Goal: Task Accomplishment & Management: Manage account settings

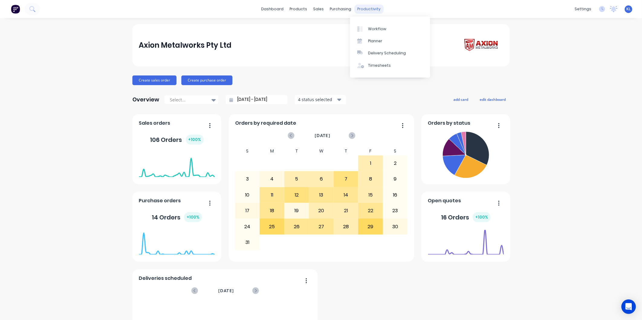
click at [364, 7] on div "productivity" at bounding box center [368, 9] width 29 height 9
click at [369, 24] on link "Workflow" at bounding box center [390, 29] width 80 height 12
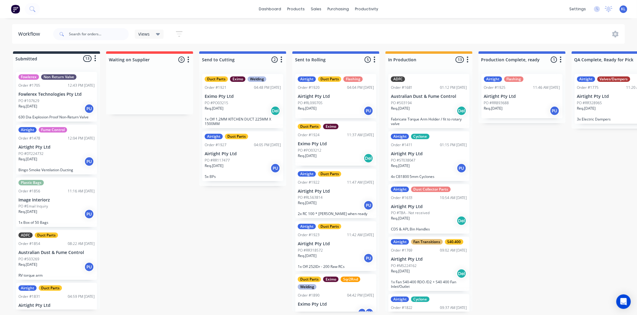
click at [327, 143] on p "Eximo Pty Ltd" at bounding box center [336, 143] width 76 height 5
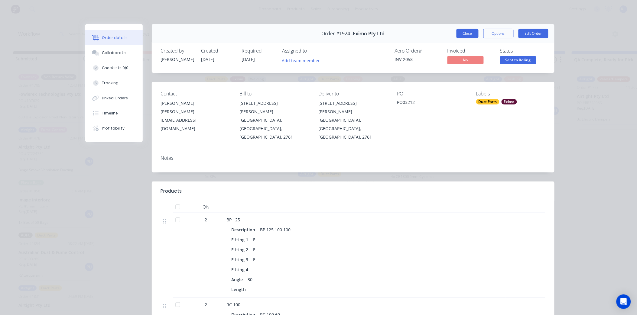
click at [463, 31] on button "Close" at bounding box center [467, 34] width 22 height 10
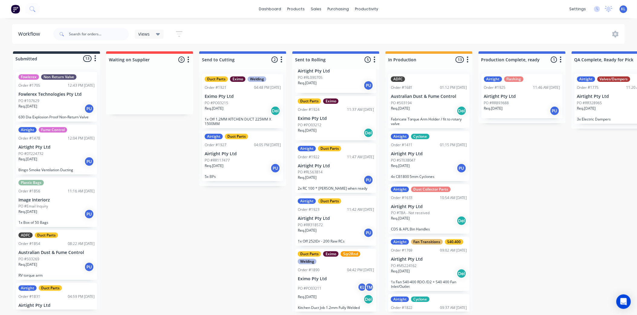
scroll to position [2, 0]
click at [345, 218] on p "Airtight Pty Ltd" at bounding box center [336, 218] width 76 height 5
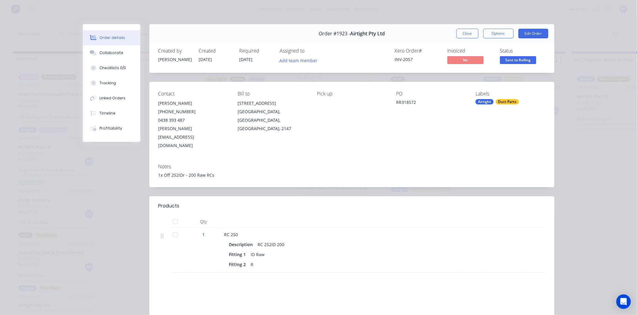
click at [460, 34] on button "Close" at bounding box center [467, 34] width 22 height 10
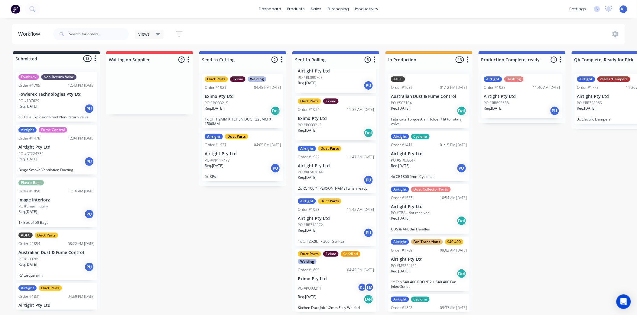
scroll to position [0, 0]
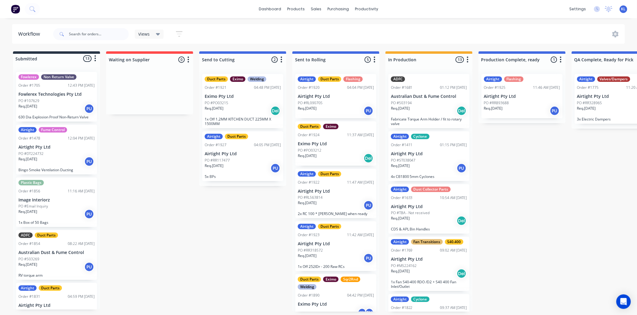
click at [340, 192] on p "Airtight Pty Ltd" at bounding box center [336, 191] width 76 height 5
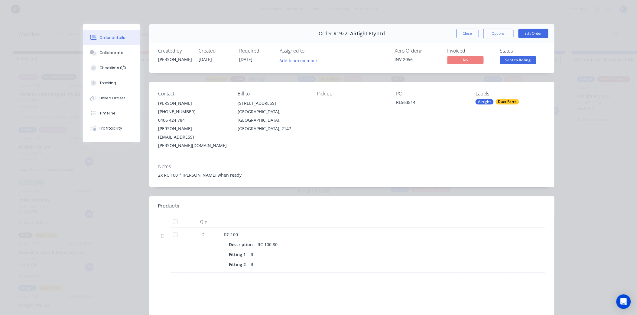
click at [507, 61] on span "Sent to Rolling" at bounding box center [518, 60] width 36 height 8
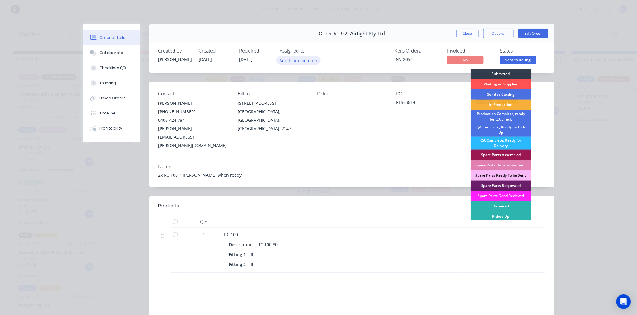
click at [304, 61] on button "Add team member" at bounding box center [298, 60] width 44 height 8
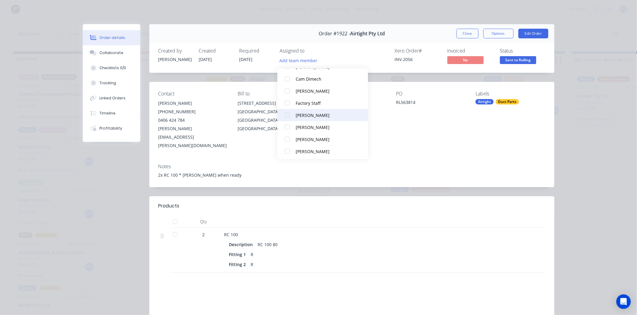
scroll to position [42, 0]
click at [316, 98] on div "Factory Staff" at bounding box center [326, 101] width 60 height 6
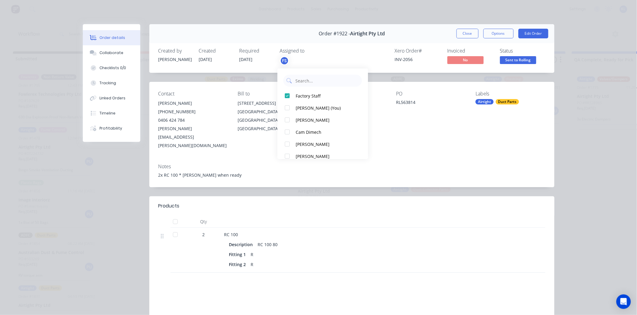
click at [506, 59] on span "Sent to Rolling" at bounding box center [518, 60] width 36 height 8
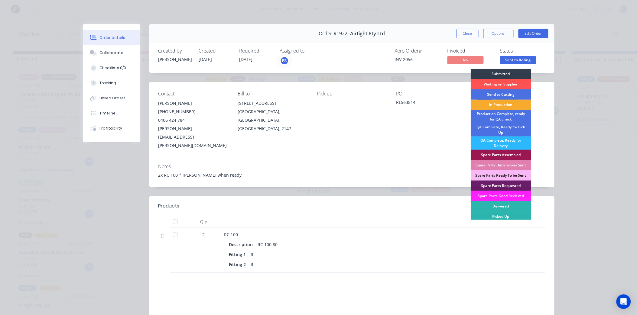
click at [504, 104] on div "In Production" at bounding box center [500, 105] width 60 height 10
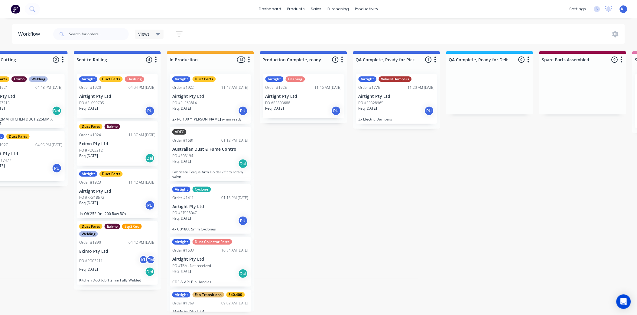
scroll to position [2, 220]
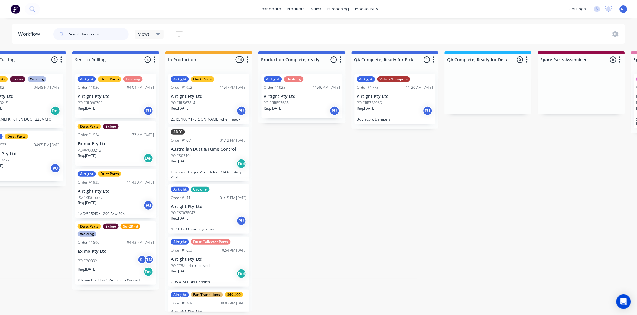
click at [93, 34] on input "text" at bounding box center [99, 34] width 60 height 12
type input "1900"
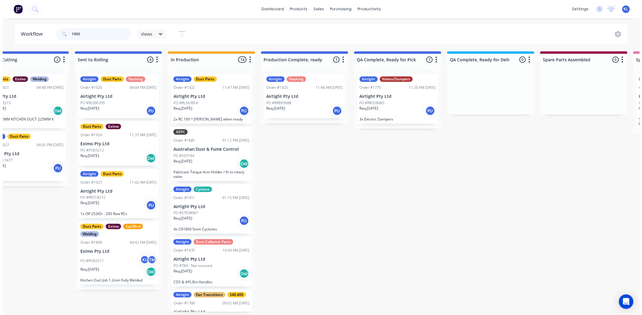
scroll to position [0, 0]
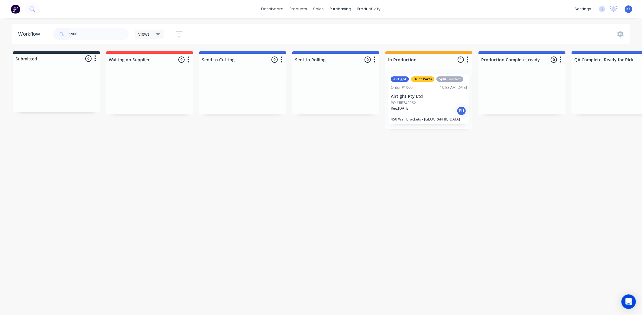
click at [448, 95] on p "Airtight Pty Ltd" at bounding box center [429, 96] width 76 height 5
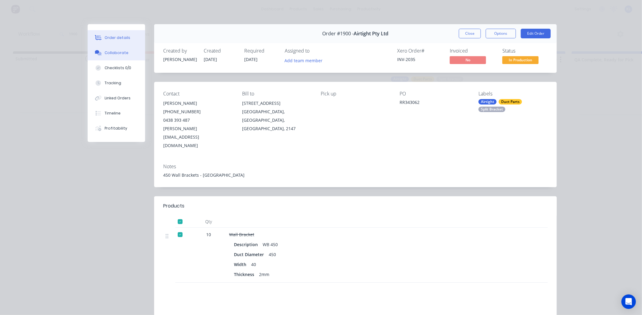
click at [111, 56] on button "Collaborate" at bounding box center [116, 52] width 57 height 15
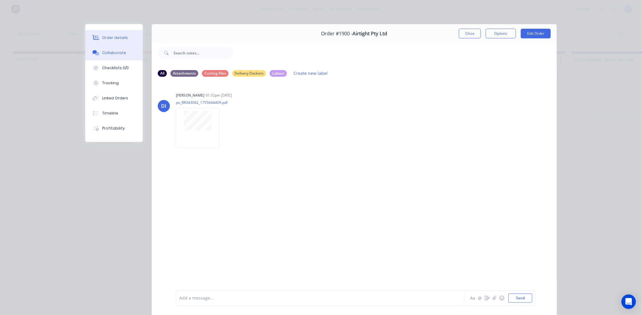
drag, startPoint x: 111, startPoint y: 35, endPoint x: 117, endPoint y: 37, distance: 6.3
click at [111, 35] on div "Order details" at bounding box center [115, 37] width 26 height 5
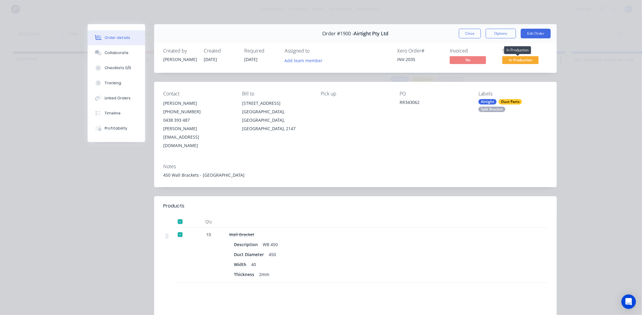
click at [511, 58] on span "In Production" at bounding box center [520, 60] width 36 height 8
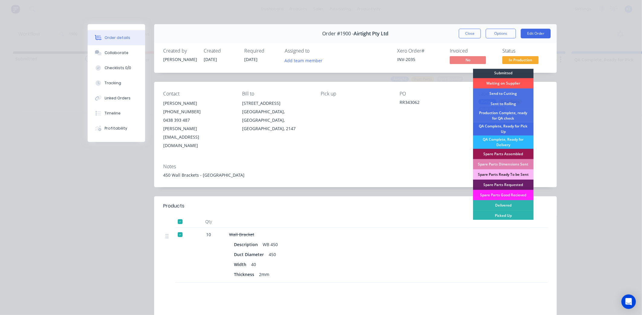
scroll to position [2, 0]
click at [509, 129] on div "QA Complete, Ready for Pick Up" at bounding box center [503, 128] width 60 height 13
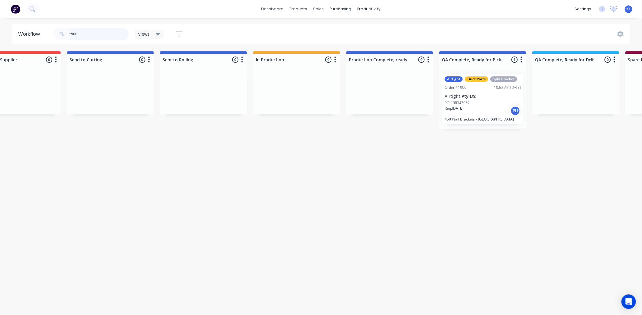
scroll to position [0, 172]
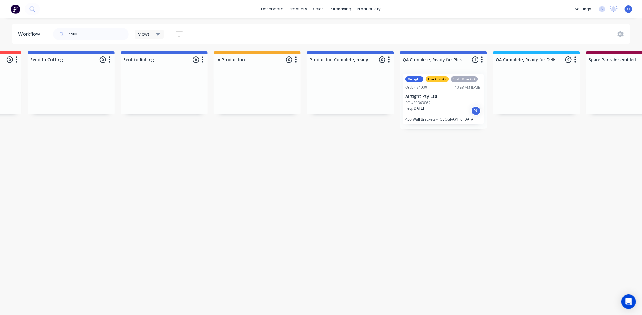
click at [442, 107] on div "Req. 26/08/25 PU" at bounding box center [443, 111] width 76 height 10
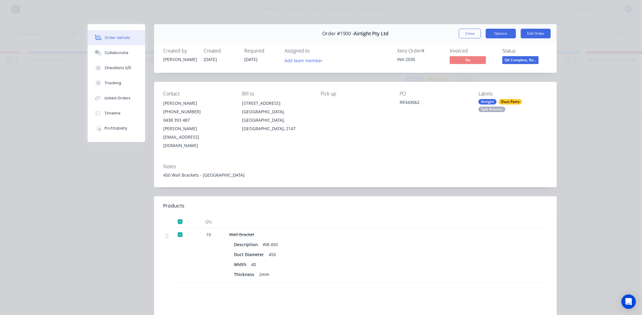
click at [488, 34] on button "Options" at bounding box center [501, 34] width 30 height 10
click at [467, 73] on div "Delivery Docket" at bounding box center [484, 73] width 53 height 9
click at [466, 73] on div "Standard" at bounding box center [484, 73] width 53 height 9
click at [463, 35] on button "Close" at bounding box center [470, 34] width 22 height 10
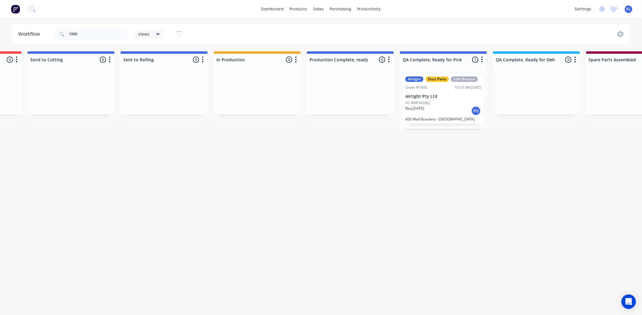
click at [451, 98] on p "Airtight Pty Ltd" at bounding box center [443, 96] width 76 height 5
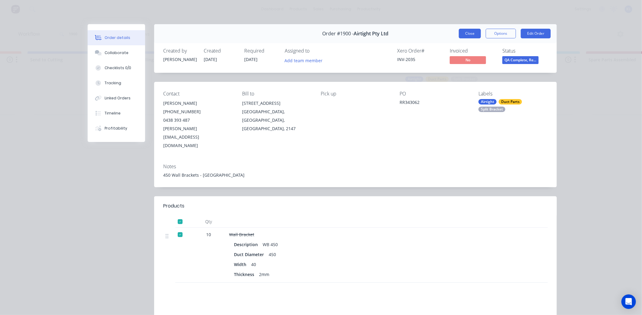
click at [463, 34] on button "Close" at bounding box center [470, 34] width 22 height 10
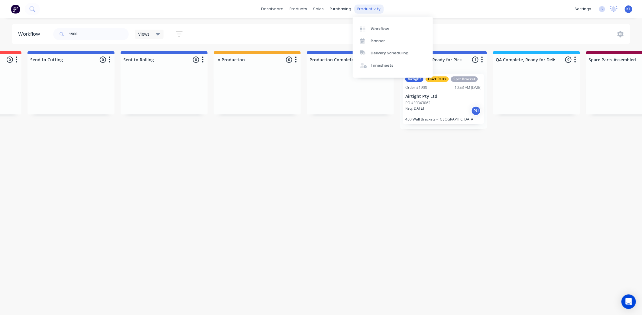
click at [369, 5] on div "dashboard products sales purchasing productivity dashboard products Product Cat…" at bounding box center [321, 9] width 642 height 18
drag, startPoint x: 369, startPoint y: 5, endPoint x: 368, endPoint y: 8, distance: 4.0
click at [368, 8] on div "productivity" at bounding box center [368, 9] width 29 height 9
click at [384, 29] on div "Workflow" at bounding box center [380, 28] width 18 height 5
click at [429, 115] on div "Req. 26/08/25 PU" at bounding box center [443, 111] width 76 height 10
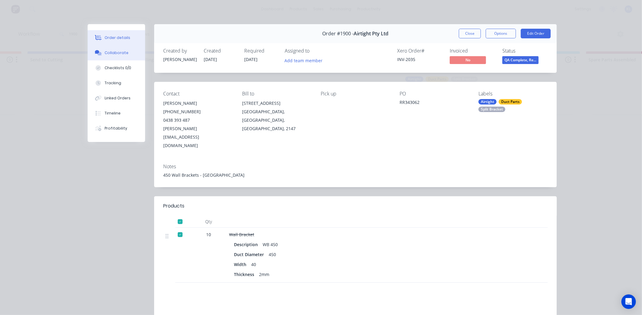
click at [115, 56] on button "Collaborate" at bounding box center [116, 52] width 57 height 15
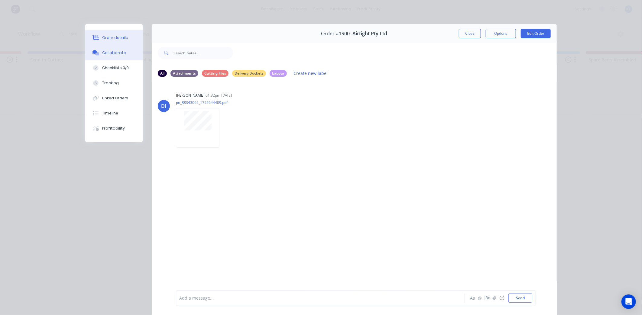
click at [104, 33] on button "Order details" at bounding box center [113, 37] width 57 height 15
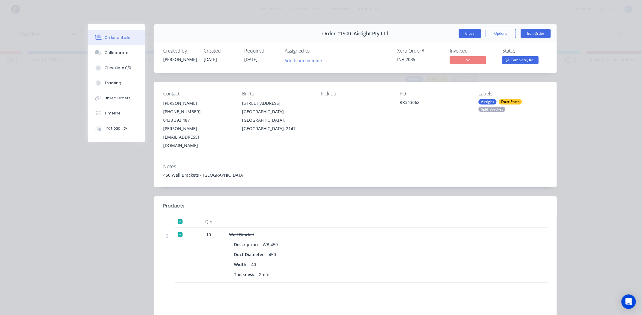
click at [467, 31] on button "Close" at bounding box center [470, 34] width 22 height 10
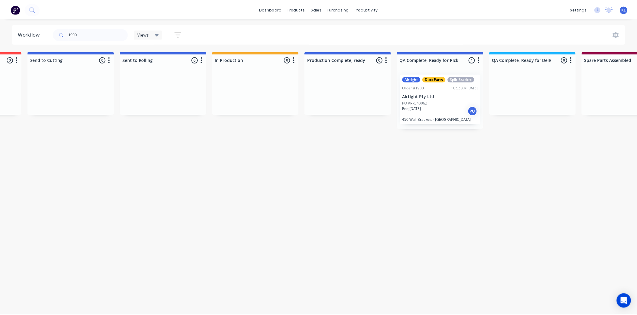
scroll to position [0, 0]
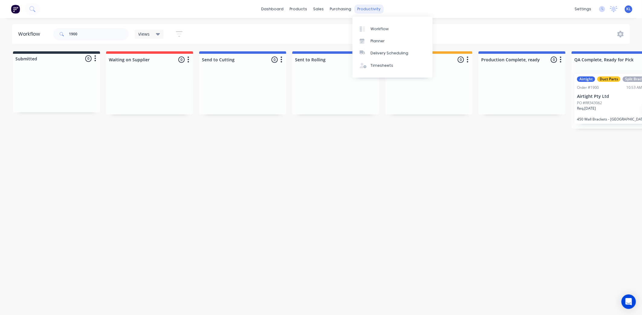
click at [370, 13] on div "productivity" at bounding box center [368, 9] width 29 height 9
click at [378, 26] on div "Workflow" at bounding box center [379, 28] width 18 height 5
drag, startPoint x: 99, startPoint y: 33, endPoint x: -20, endPoint y: 50, distance: 120.0
click at [0, 50] on html "dashboard products sales purchasing productivity dashboard products Product Cat…" at bounding box center [321, 139] width 642 height 279
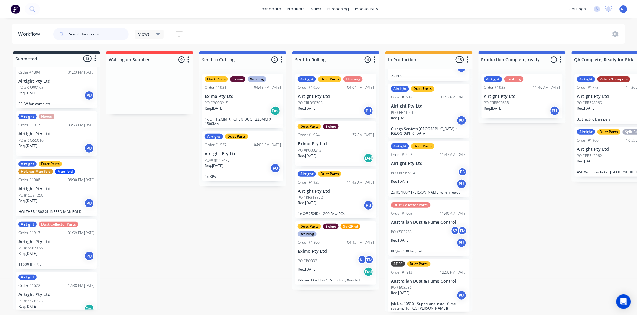
scroll to position [434, 0]
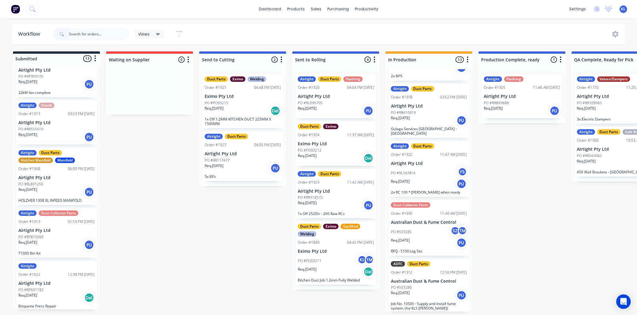
click at [53, 127] on div "PO #RR555010" at bounding box center [56, 129] width 76 height 5
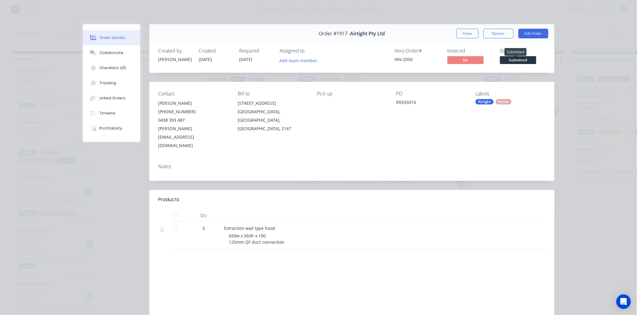
click at [514, 62] on span "Submitted" at bounding box center [518, 60] width 36 height 8
click at [110, 48] on button "Collaborate" at bounding box center [111, 52] width 57 height 15
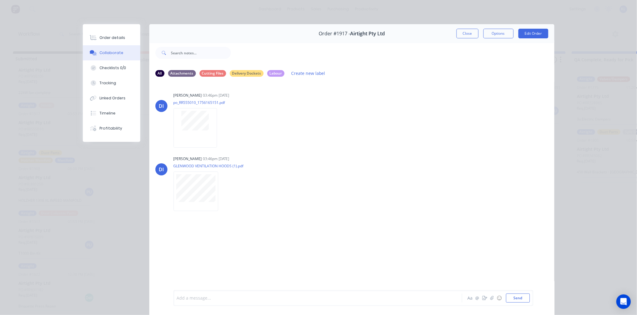
click at [216, 295] on div at bounding box center [309, 298] width 264 height 6
click at [462, 34] on button "Close" at bounding box center [467, 34] width 22 height 10
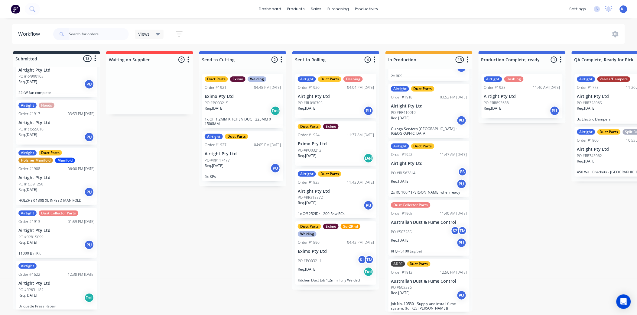
click at [505, 100] on p "PO #RR893688" at bounding box center [496, 102] width 25 height 5
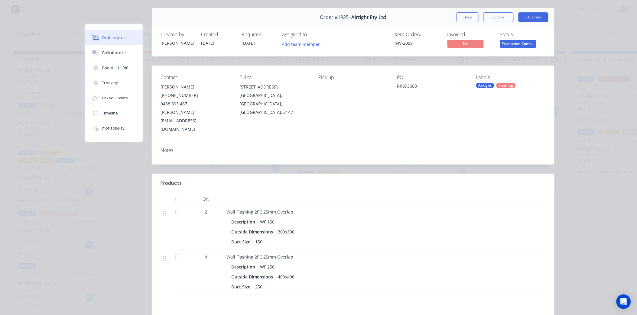
scroll to position [0, 0]
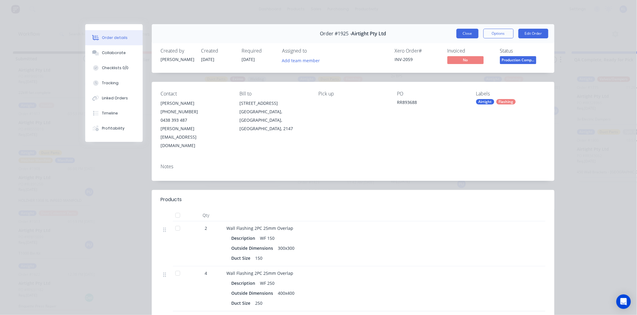
click at [466, 30] on button "Close" at bounding box center [467, 34] width 22 height 10
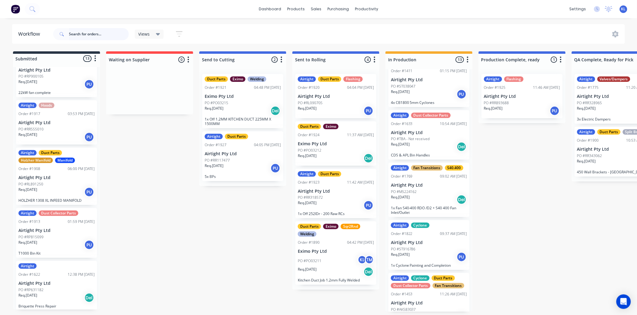
scroll to position [71, 0]
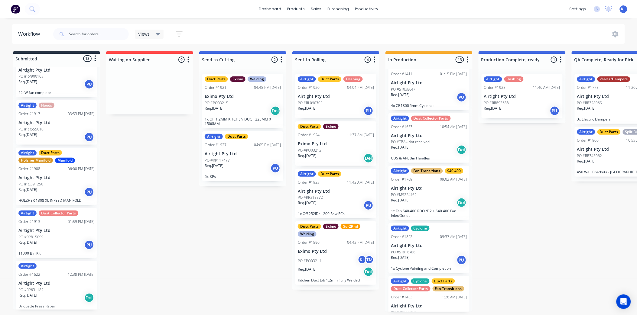
click at [347, 103] on div "PO #RL090705" at bounding box center [336, 102] width 76 height 5
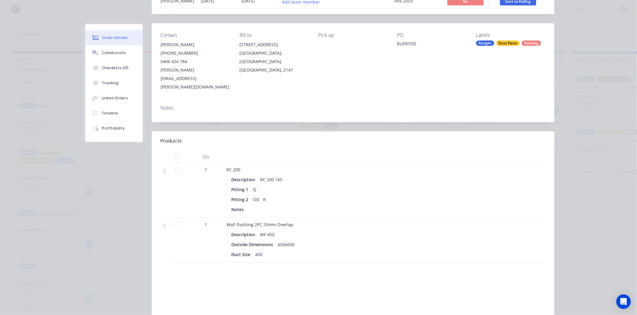
scroll to position [0, 0]
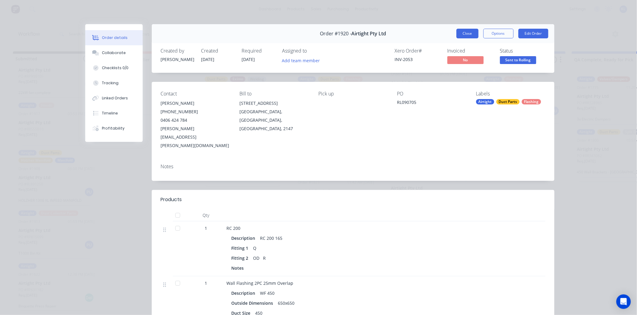
click at [465, 34] on button "Close" at bounding box center [467, 34] width 22 height 10
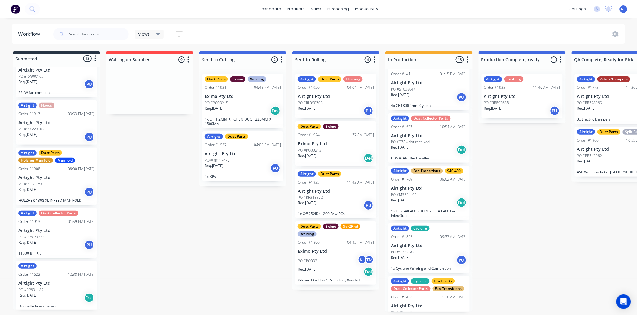
click at [346, 153] on div "Req. 29/08/25 Del" at bounding box center [336, 158] width 76 height 10
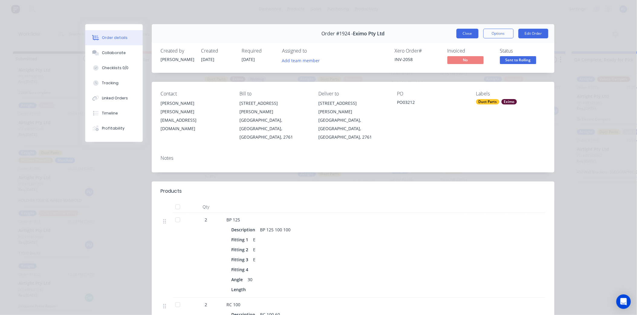
click at [460, 32] on button "Close" at bounding box center [467, 34] width 22 height 10
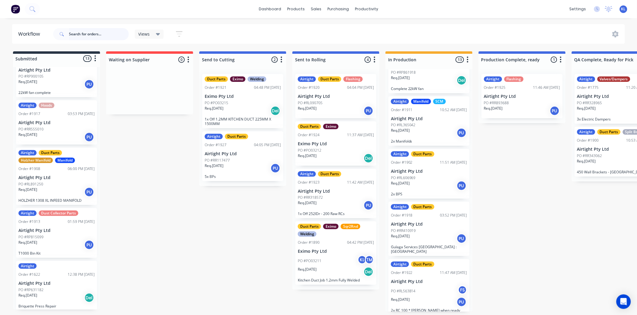
scroll to position [373, 0]
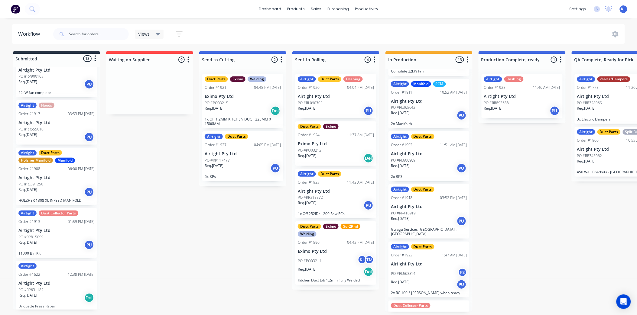
click at [425, 106] on div "PO #RL365042" at bounding box center [429, 107] width 76 height 5
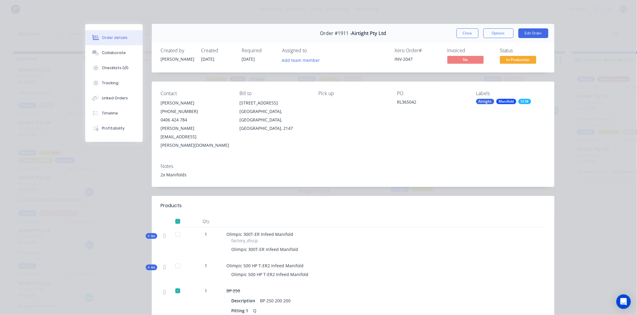
scroll to position [0, 0]
click at [466, 31] on button "Close" at bounding box center [467, 34] width 22 height 10
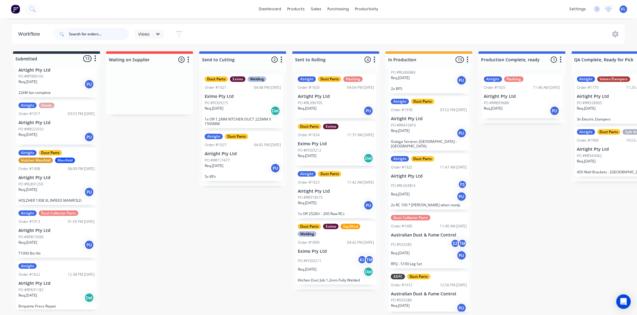
scroll to position [474, 0]
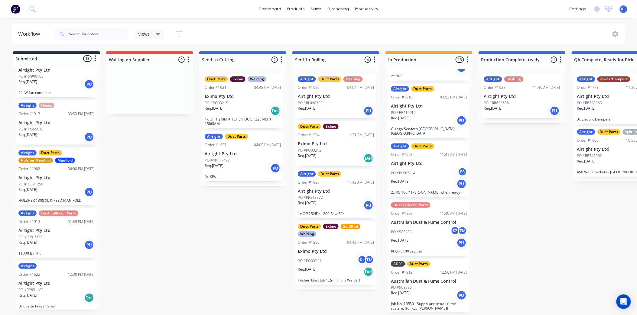
click at [437, 172] on div "PO #RL563814 FS" at bounding box center [429, 172] width 76 height 11
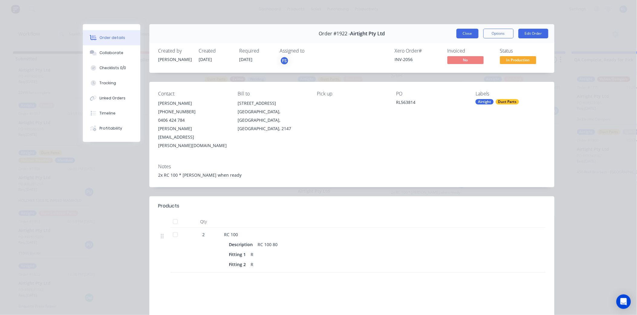
click at [466, 33] on button "Close" at bounding box center [467, 34] width 22 height 10
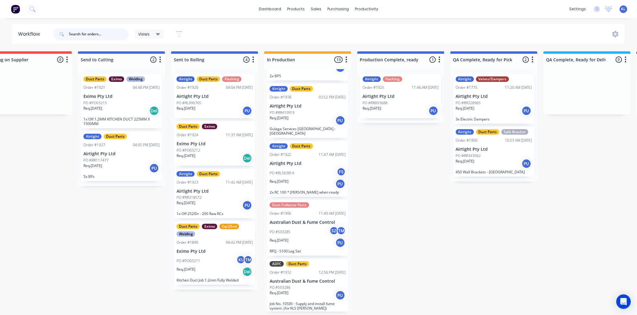
scroll to position [0, 122]
click at [151, 37] on div "Views" at bounding box center [149, 34] width 29 height 9
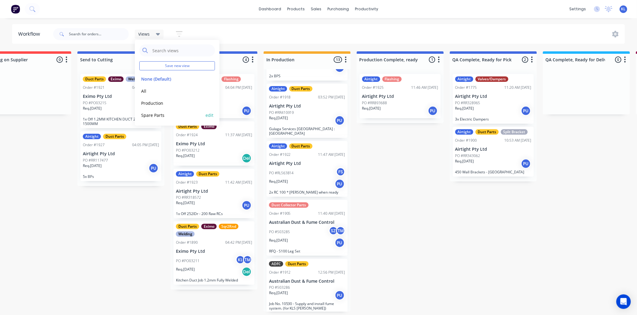
click at [161, 116] on button "Spare Parts" at bounding box center [171, 115] width 64 height 7
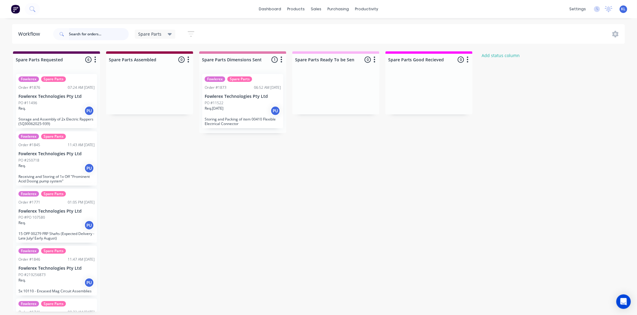
click at [113, 37] on input "text" at bounding box center [99, 34] width 60 height 12
click at [318, 5] on div "sales" at bounding box center [316, 9] width 17 height 9
click at [333, 28] on div "Sales Orders" at bounding box center [338, 30] width 25 height 5
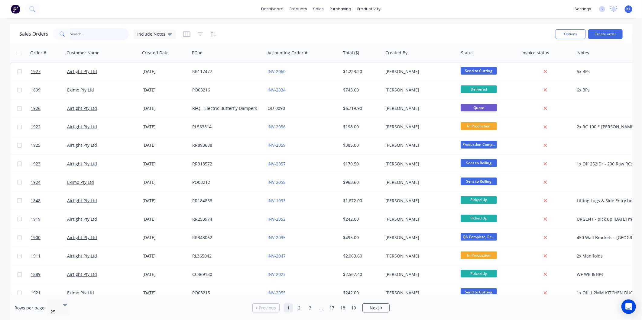
click at [88, 33] on input "text" at bounding box center [99, 34] width 59 height 12
click at [92, 37] on input "text" at bounding box center [99, 34] width 59 height 12
paste input "107632"
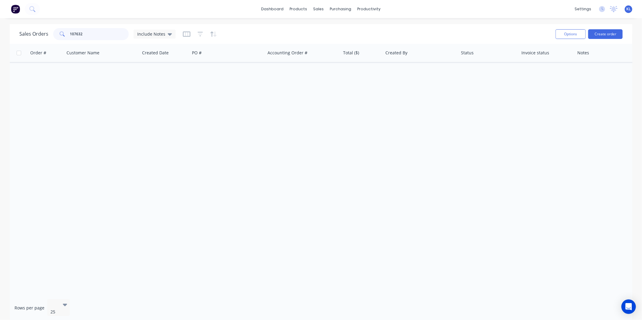
drag, startPoint x: 101, startPoint y: 34, endPoint x: 75, endPoint y: 39, distance: 26.9
click at [75, 39] on input "107632" at bounding box center [99, 34] width 59 height 12
type input "1"
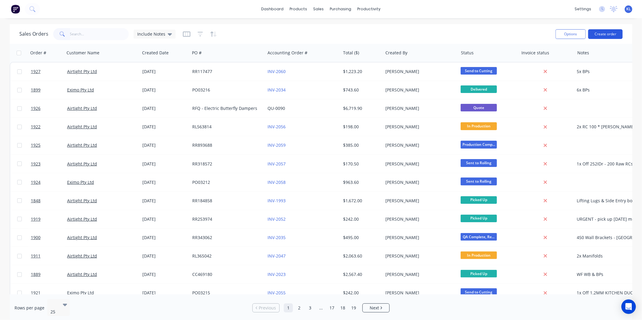
click at [600, 34] on button "Create order" at bounding box center [605, 34] width 34 height 10
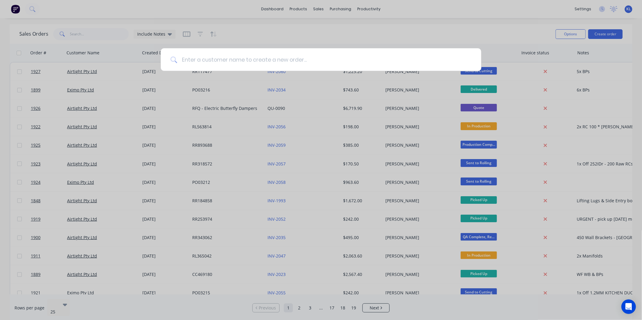
click at [254, 62] on input at bounding box center [324, 59] width 294 height 23
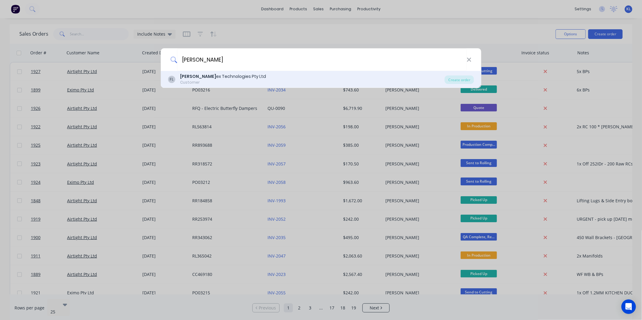
type input "Fowler"
click at [206, 77] on div "Fowler ex Technologies Pty Ltd" at bounding box center [223, 76] width 86 height 6
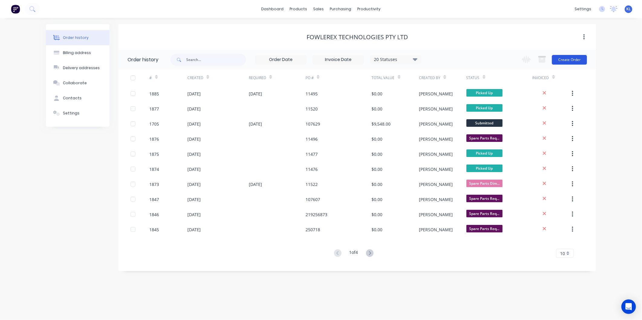
click at [563, 61] on button "Create Order" at bounding box center [569, 60] width 35 height 10
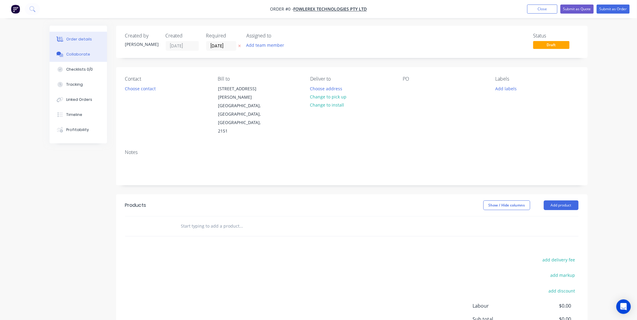
click at [77, 54] on div "Collaborate" at bounding box center [78, 54] width 24 height 5
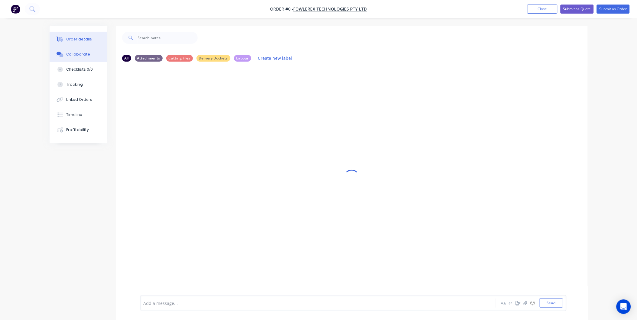
click at [86, 41] on div "Order details" at bounding box center [79, 39] width 26 height 5
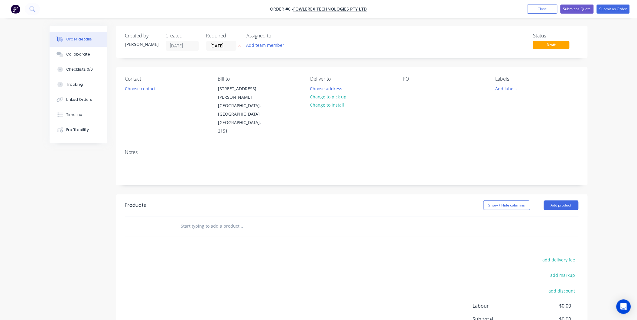
click at [240, 44] on icon at bounding box center [239, 46] width 3 height 4
click at [405, 91] on div at bounding box center [408, 88] width 10 height 9
paste div
click at [505, 87] on button "Add labels" at bounding box center [506, 88] width 28 height 8
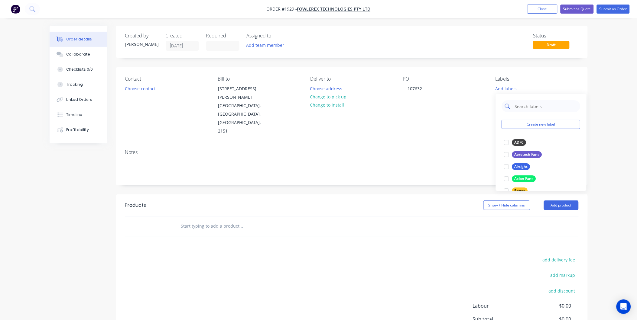
click at [522, 108] on input "text" at bounding box center [545, 106] width 63 height 12
drag, startPoint x: 505, startPoint y: 146, endPoint x: 515, endPoint y: 128, distance: 20.4
click at [505, 146] on div at bounding box center [506, 143] width 12 height 12
click at [532, 106] on input "Fowle" at bounding box center [545, 103] width 63 height 12
type input "F"
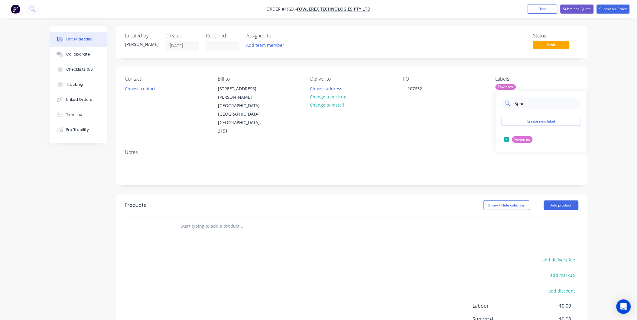
type input "Spare"
drag, startPoint x: 517, startPoint y: 138, endPoint x: 505, endPoint y: 137, distance: 11.8
click at [505, 137] on div at bounding box center [506, 140] width 12 height 12
click at [280, 123] on div "Contact Choose contact Bill to 13 Buller St North Parramatta, New South Wales, …" at bounding box center [351, 106] width 471 height 78
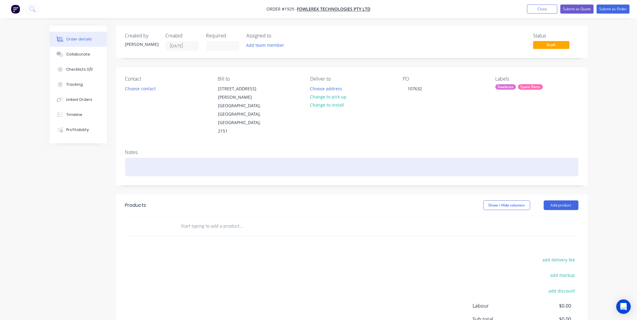
click at [141, 158] on div at bounding box center [351, 167] width 453 height 18
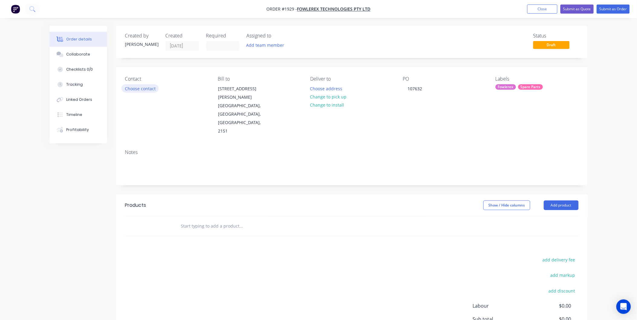
drag, startPoint x: 146, startPoint y: 82, endPoint x: 143, endPoint y: 84, distance: 3.3
click at [143, 84] on div "Contact Choose contact" at bounding box center [166, 106] width 83 height 60
drag, startPoint x: 143, startPoint y: 84, endPoint x: 137, endPoint y: 91, distance: 8.6
click at [137, 91] on button "Choose contact" at bounding box center [139, 88] width 37 height 8
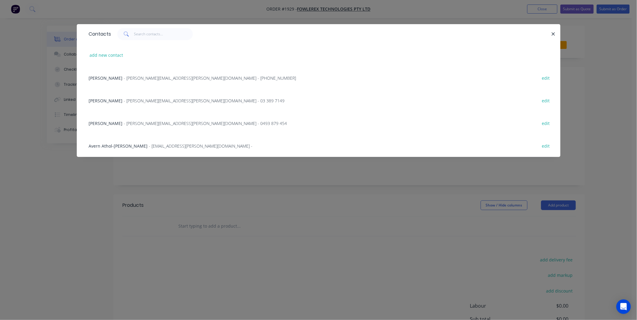
click at [121, 79] on span "Michael Cavasinni" at bounding box center [106, 78] width 34 height 6
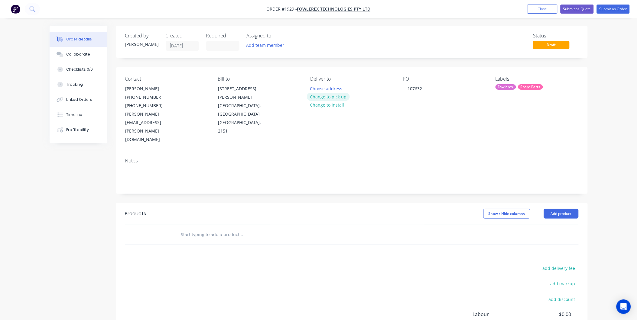
click at [338, 98] on button "Change to pick up" at bounding box center [328, 97] width 43 height 8
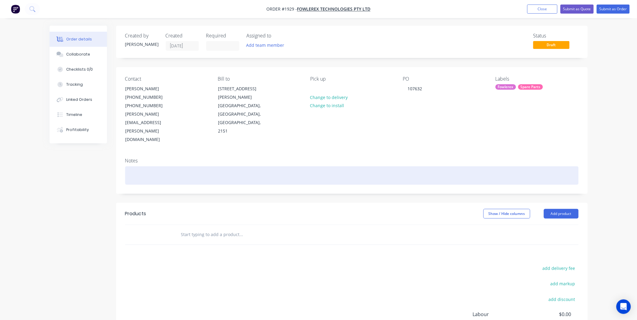
click at [134, 166] on div at bounding box center [351, 175] width 453 height 18
click at [154, 166] on div at bounding box center [351, 175] width 453 height 18
click at [144, 166] on div at bounding box center [351, 175] width 453 height 18
paste div
click at [133, 166] on div "6 OFF 20456 Bison filters" at bounding box center [351, 175] width 453 height 18
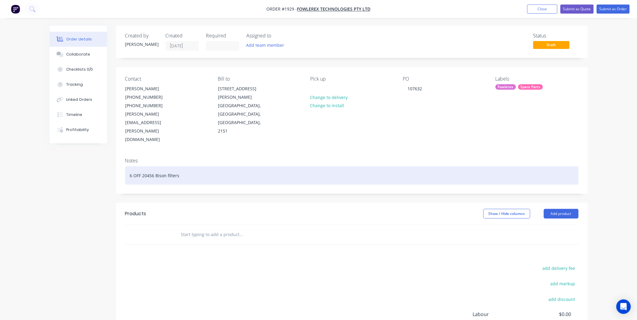
click at [132, 166] on div "6 OFF 20456 Bison filters" at bounding box center [351, 175] width 453 height 18
click at [197, 166] on div "6x OFF 20456 Bison filters" at bounding box center [351, 175] width 453 height 18
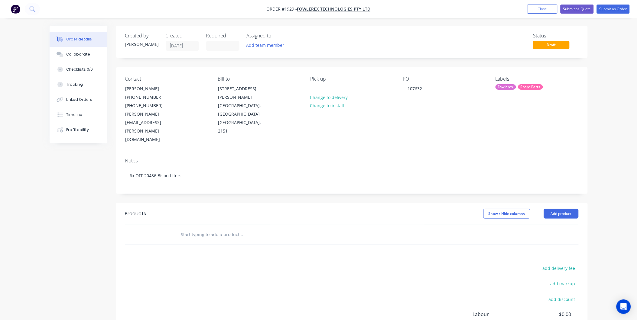
click at [218, 229] on input "text" at bounding box center [241, 235] width 121 height 12
drag, startPoint x: 86, startPoint y: 53, endPoint x: 97, endPoint y: 57, distance: 12.4
click at [86, 53] on div "Collaborate" at bounding box center [78, 54] width 24 height 5
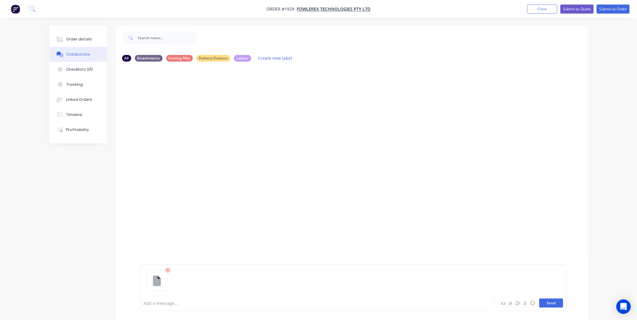
click at [557, 307] on button "Send" at bounding box center [551, 303] width 24 height 9
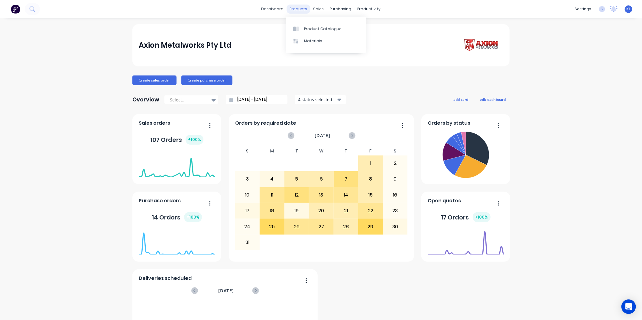
click at [299, 11] on div "products" at bounding box center [299, 9] width 24 height 9
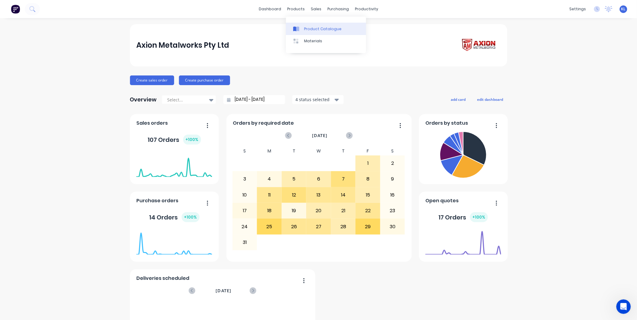
click at [312, 33] on link "Product Catalogue" at bounding box center [326, 29] width 80 height 12
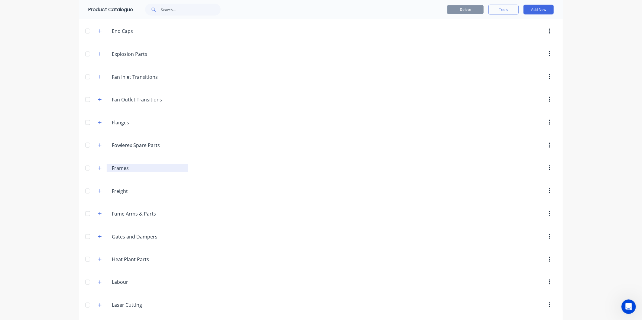
scroll to position [403, 0]
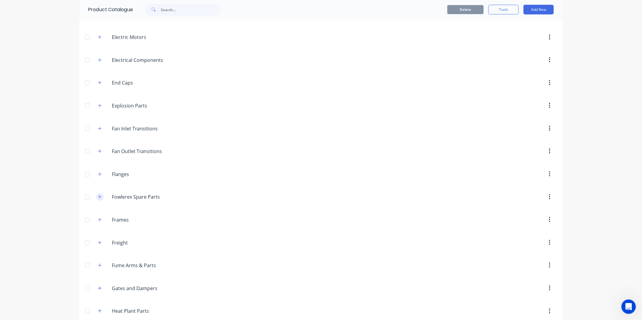
click at [98, 199] on icon "button" at bounding box center [100, 197] width 4 height 4
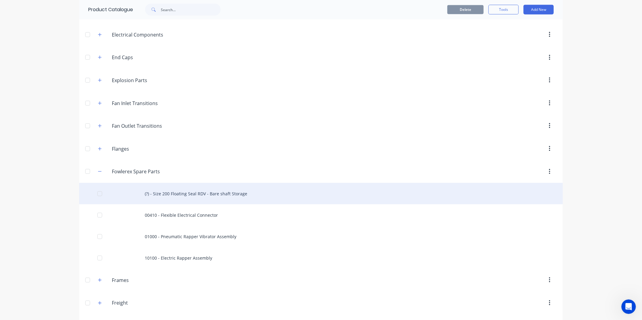
scroll to position [470, 0]
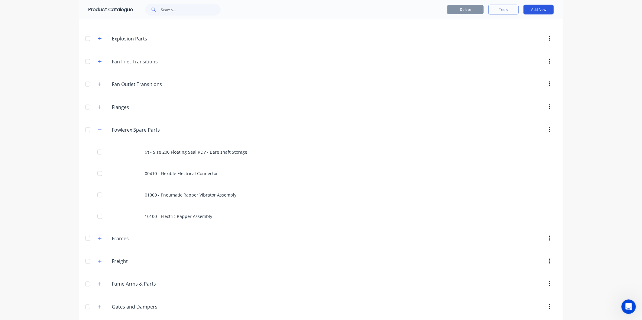
click at [534, 8] on button "Add New" at bounding box center [538, 10] width 30 height 10
click at [509, 35] on div "Product" at bounding box center [525, 37] width 47 height 9
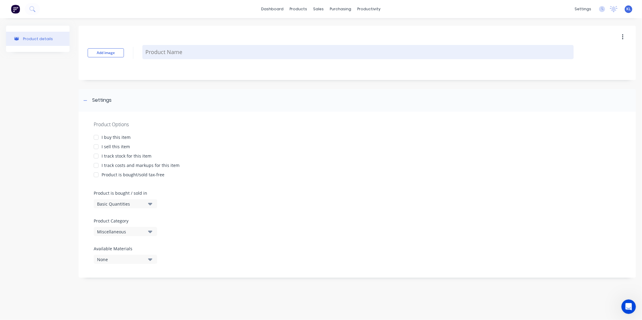
click at [166, 55] on textarea at bounding box center [357, 52] width 431 height 14
click at [184, 53] on textarea at bounding box center [357, 52] width 431 height 14
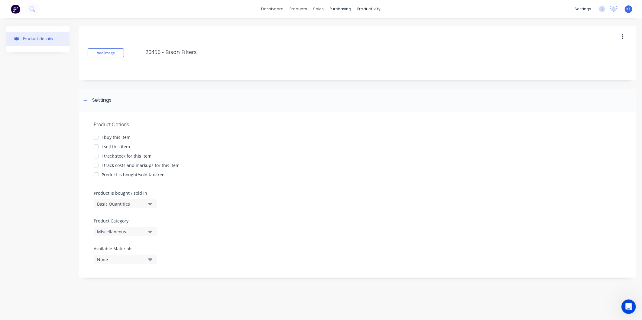
type textarea "20456 - Bison Filters"
click at [116, 146] on div "I sell this item" at bounding box center [116, 147] width 28 height 6
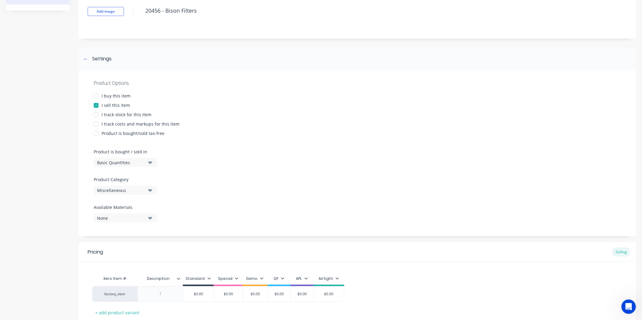
scroll to position [83, 0]
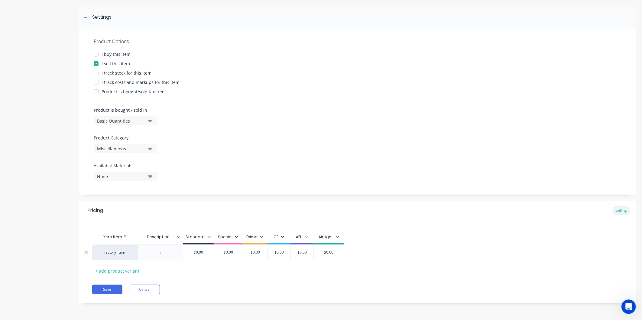
click at [162, 253] on div at bounding box center [160, 253] width 30 height 8
click at [164, 250] on div at bounding box center [160, 253] width 30 height 8
drag, startPoint x: 157, startPoint y: 252, endPoint x: 161, endPoint y: 253, distance: 4.0
click at [157, 252] on div at bounding box center [160, 253] width 30 height 8
paste div
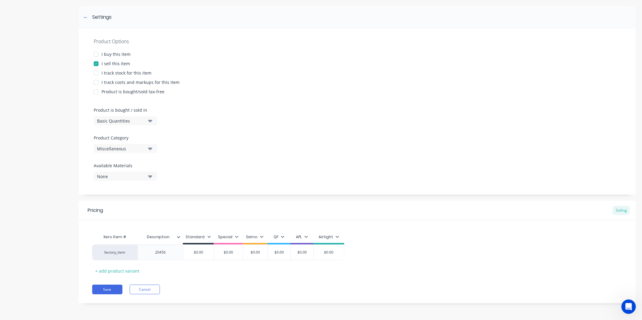
click at [178, 238] on icon at bounding box center [179, 237] width 4 height 4
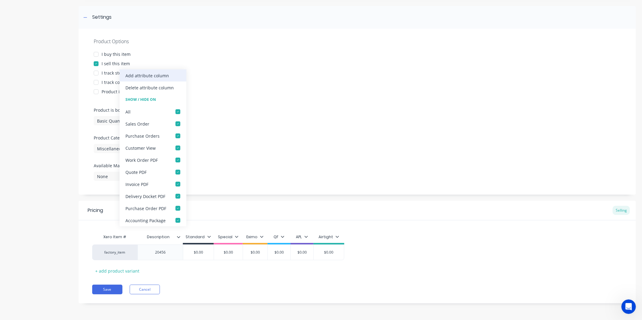
click at [158, 73] on div "Add attribute column" at bounding box center [148, 76] width 44 height 6
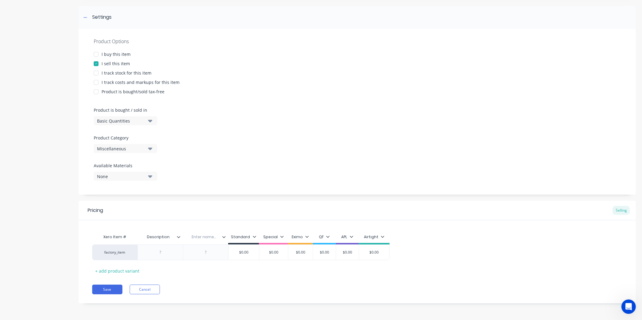
drag, startPoint x: 168, startPoint y: 237, endPoint x: 135, endPoint y: 237, distance: 33.2
drag, startPoint x: 170, startPoint y: 238, endPoint x: 144, endPoint y: 239, distance: 26.6
click at [144, 239] on input "Description" at bounding box center [158, 236] width 42 height 5
type input "Item No"
click at [163, 254] on div at bounding box center [160, 253] width 30 height 8
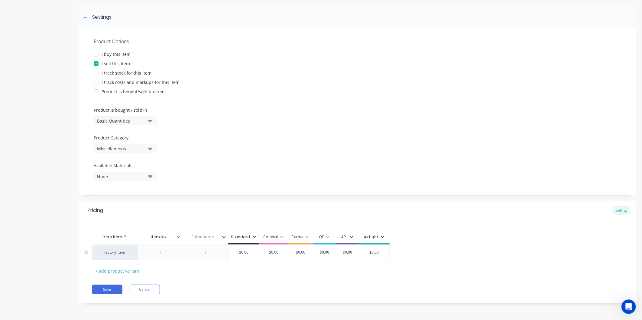
paste div
click at [171, 251] on div "20456" at bounding box center [160, 253] width 30 height 8
click at [179, 237] on icon at bounding box center [179, 237] width 4 height 4
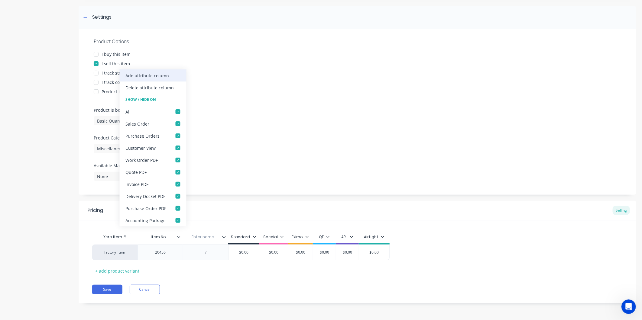
click at [144, 74] on div "Add attribute column" at bounding box center [148, 76] width 44 height 6
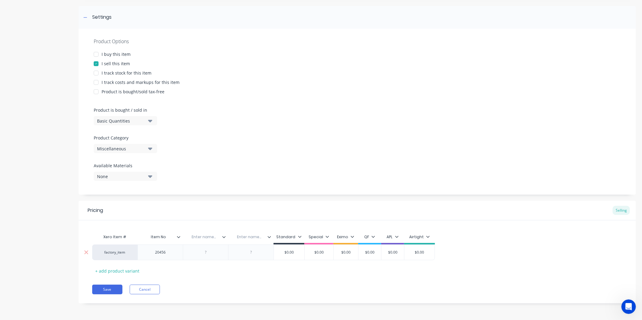
click at [207, 252] on div at bounding box center [206, 253] width 30 height 8
click at [207, 233] on div "Enter name..." at bounding box center [204, 237] width 42 height 15
click at [207, 238] on input "text" at bounding box center [204, 236] width 42 height 5
type input "Suppliar"
click at [209, 254] on div at bounding box center [206, 253] width 30 height 8
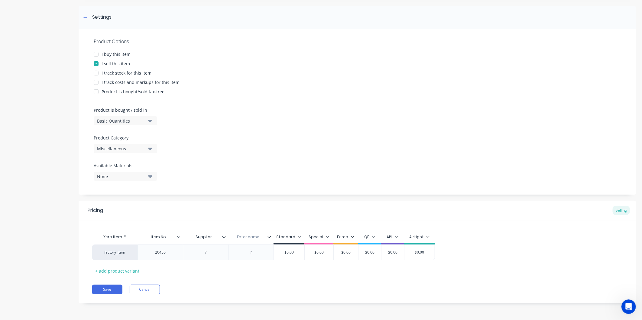
click at [213, 237] on input "Suppliar" at bounding box center [204, 236] width 42 height 5
type input "Suppliar Part No."
click at [211, 253] on div at bounding box center [207, 253] width 30 height 8
click at [251, 240] on div "Enter name..." at bounding box center [252, 237] width 42 height 15
drag, startPoint x: 252, startPoint y: 234, endPoint x: 250, endPoint y: 238, distance: 4.9
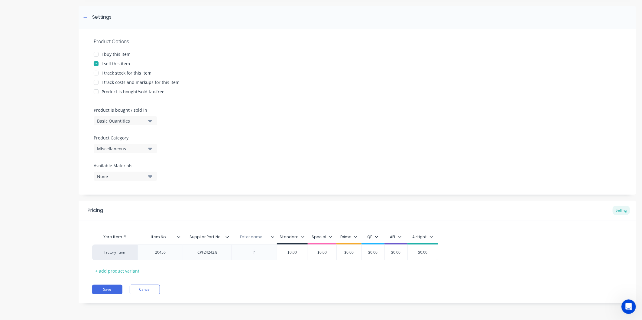
click at [252, 234] on div "Enter name..." at bounding box center [252, 237] width 42 height 15
click at [250, 238] on input "text" at bounding box center [252, 236] width 42 height 5
type input "Description"
click at [245, 257] on div at bounding box center [253, 253] width 45 height 16
click at [255, 254] on div at bounding box center [254, 253] width 30 height 8
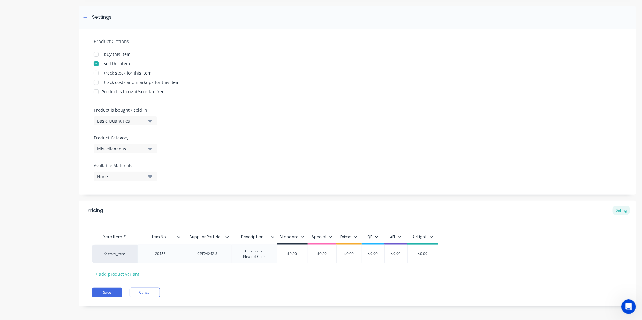
click at [292, 279] on div "Pricing Selling Xero Item # Item No Suppliar Part No. Description Standard Spec…" at bounding box center [357, 254] width 557 height 106
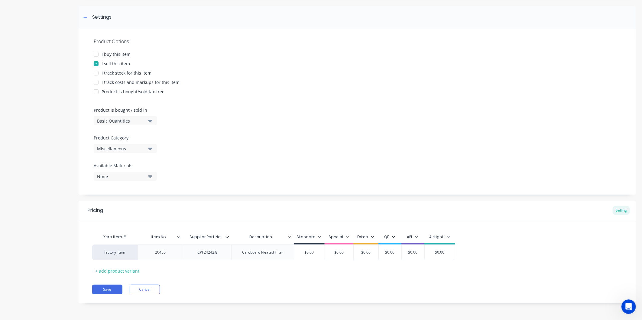
click at [288, 235] on icon at bounding box center [290, 237] width 4 height 4
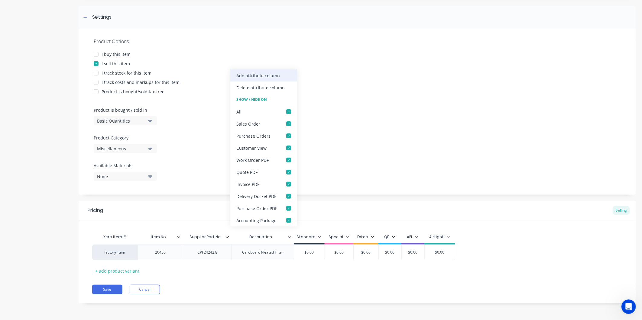
click at [267, 73] on div "Add attribute column" at bounding box center [258, 76] width 44 height 6
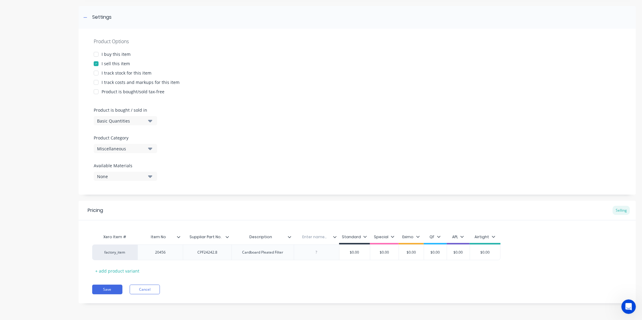
click at [312, 239] on input "text" at bounding box center [315, 236] width 42 height 5
click at [319, 253] on div at bounding box center [316, 253] width 30 height 8
click at [316, 238] on input "text" at bounding box center [315, 236] width 42 height 5
type input "Location"
click at [311, 277] on div "Pricing Selling Xero Item # Item No Suppliar Part No. Description Location Loca…" at bounding box center [357, 252] width 557 height 103
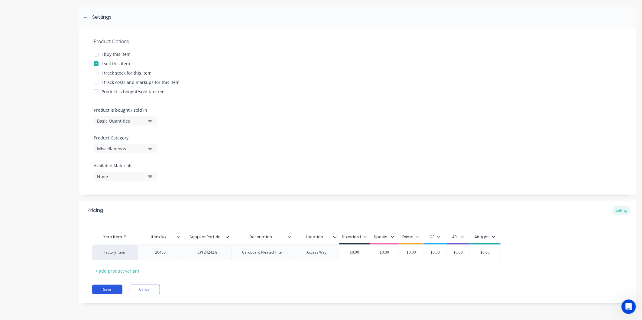
click at [116, 286] on button "Save" at bounding box center [107, 290] width 30 height 10
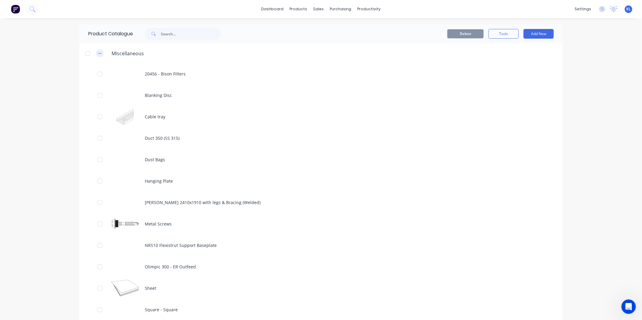
click at [96, 52] on button "button" at bounding box center [100, 54] width 8 height 8
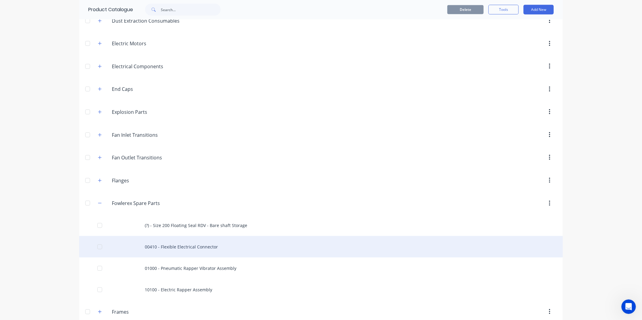
scroll to position [436, 0]
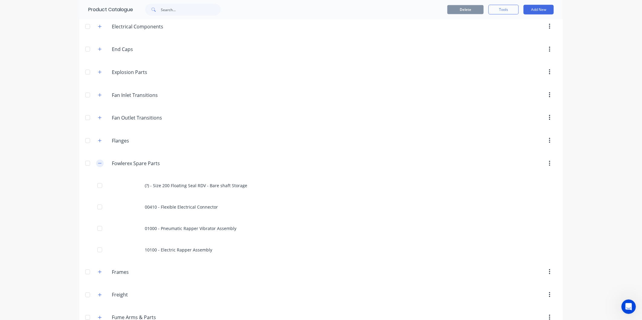
click at [98, 163] on icon "button" at bounding box center [100, 163] width 4 height 4
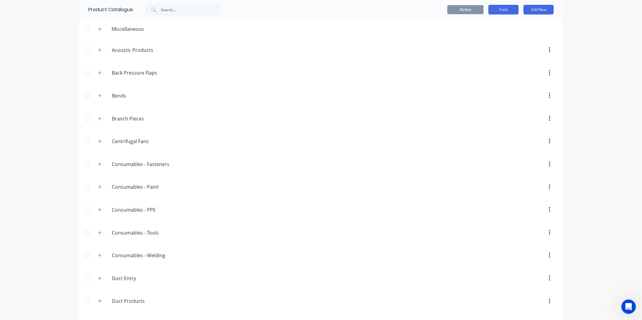
scroll to position [0, 0]
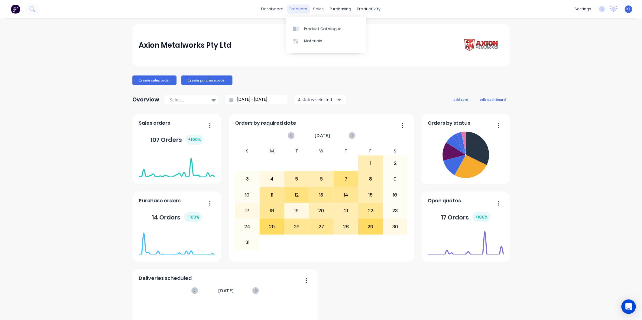
click at [297, 5] on div "products" at bounding box center [299, 9] width 24 height 9
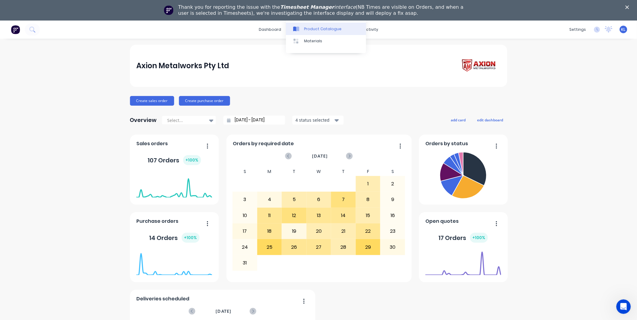
click at [312, 26] on div "Product Catalogue" at bounding box center [322, 28] width 37 height 5
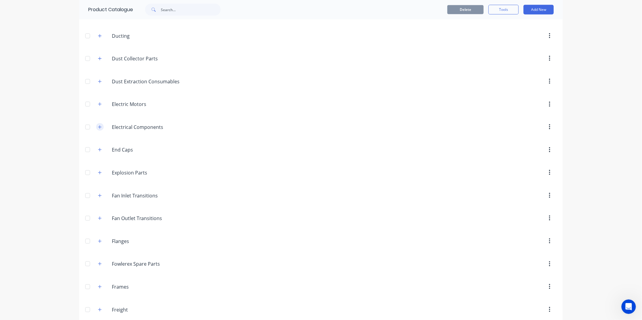
scroll to position [503, 0]
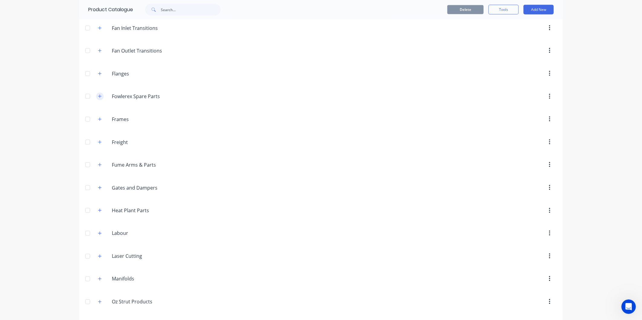
click at [97, 100] on button "button" at bounding box center [100, 97] width 8 height 8
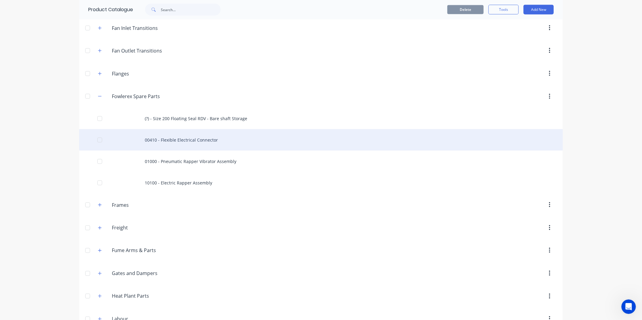
click at [176, 135] on div "00410 - Flexible Electrical Connector" at bounding box center [320, 139] width 483 height 21
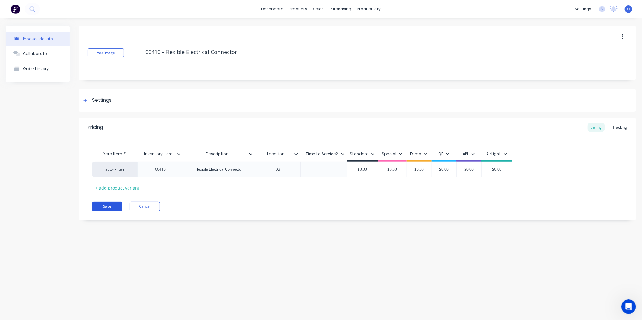
click at [113, 205] on button "Save" at bounding box center [107, 207] width 30 height 10
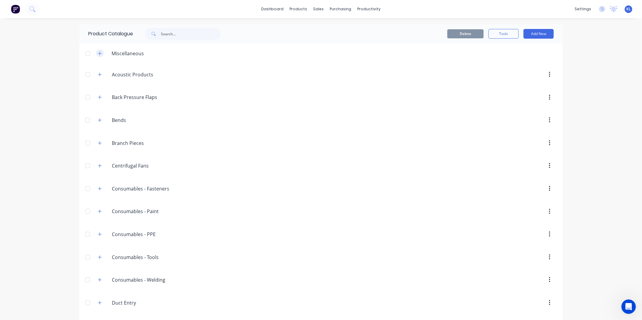
click at [98, 52] on icon "button" at bounding box center [100, 53] width 4 height 4
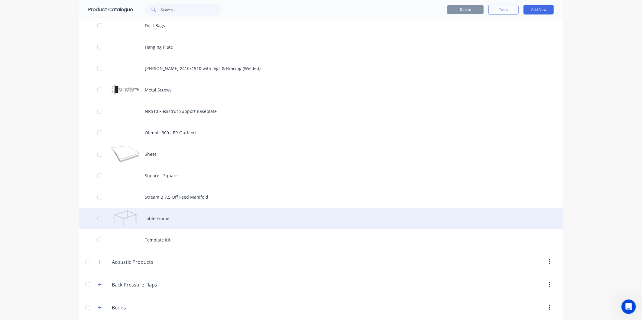
scroll to position [34, 0]
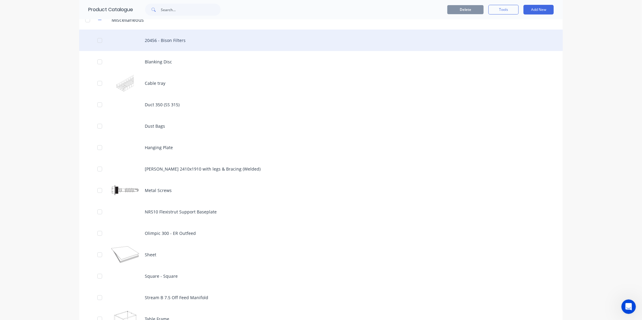
click at [165, 44] on div "20456 - Bison Filters" at bounding box center [320, 40] width 483 height 21
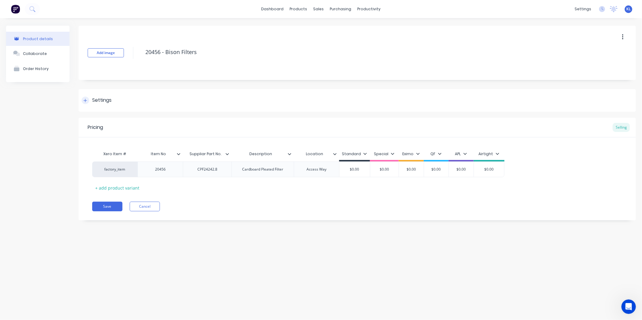
click at [94, 96] on div "Settings" at bounding box center [357, 100] width 557 height 23
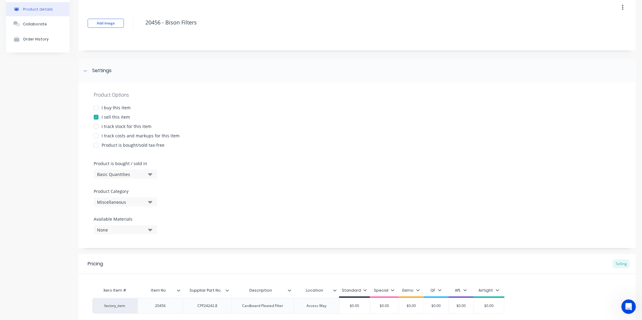
scroll to position [67, 0]
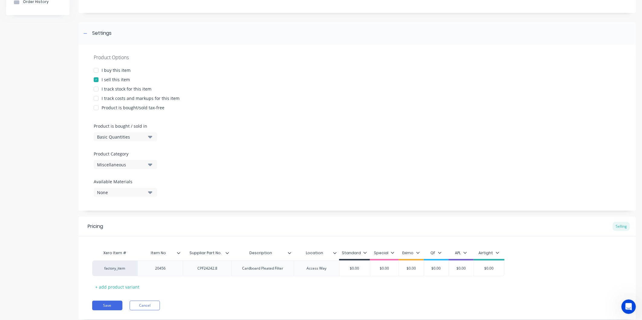
click at [121, 165] on div "Miscellaneous" at bounding box center [121, 165] width 48 height 6
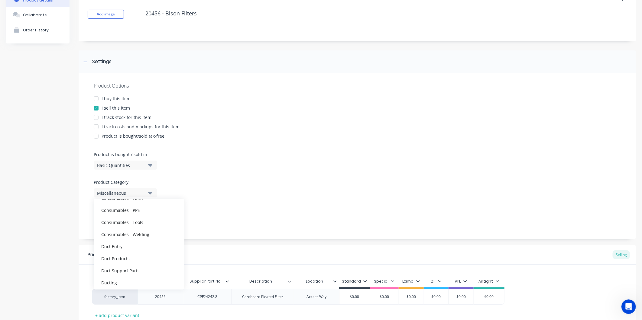
scroll to position [0, 0]
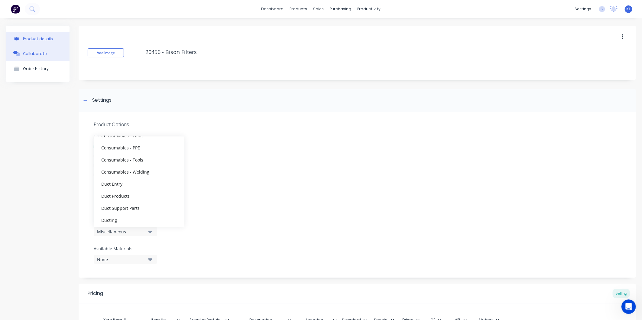
click at [45, 53] on button "Collaborate" at bounding box center [37, 53] width 63 height 15
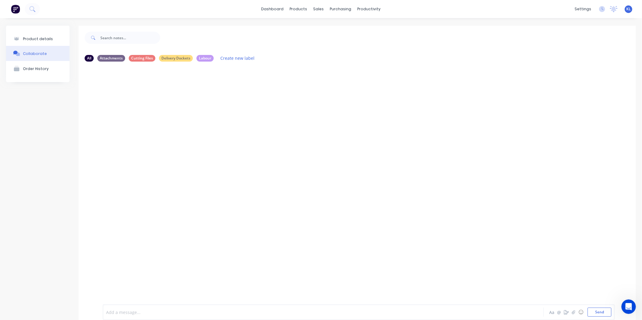
click at [134, 310] on div at bounding box center [295, 312] width 379 height 6
click at [34, 40] on div "Product details" at bounding box center [38, 39] width 30 height 5
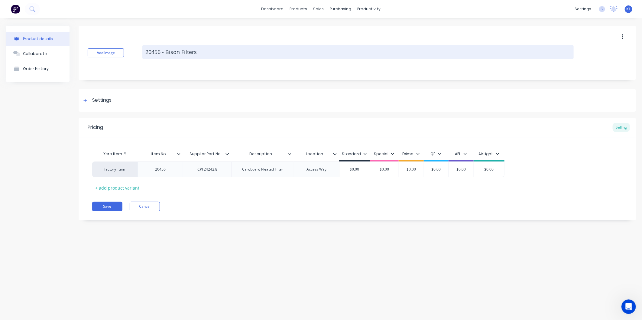
click at [204, 54] on textarea "20456 - Bison Filters" at bounding box center [357, 52] width 431 height 14
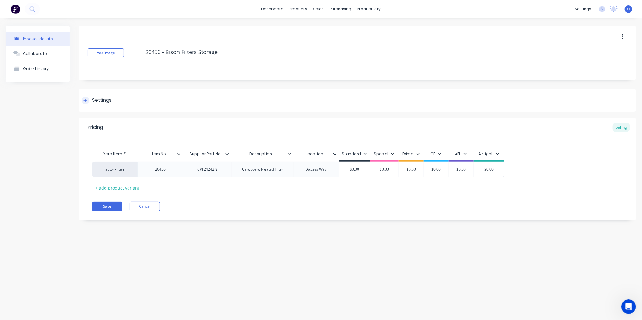
type textarea "20456 - Bison Filters Storage"
click at [240, 90] on div "Settings" at bounding box center [357, 100] width 557 height 23
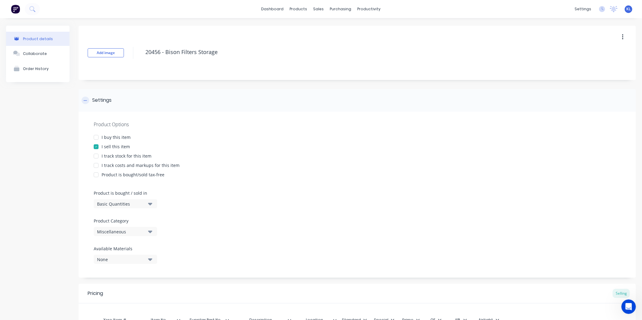
click at [85, 101] on icon at bounding box center [85, 100] width 4 height 4
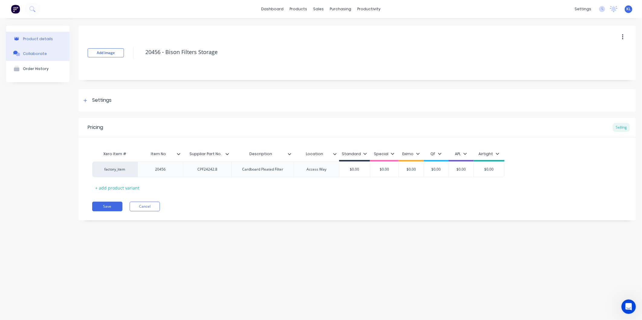
click at [31, 58] on button "Collaborate" at bounding box center [37, 53] width 63 height 15
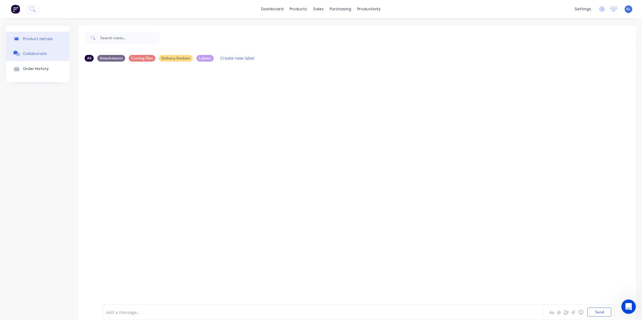
click at [37, 41] on button "Product details" at bounding box center [37, 39] width 63 height 14
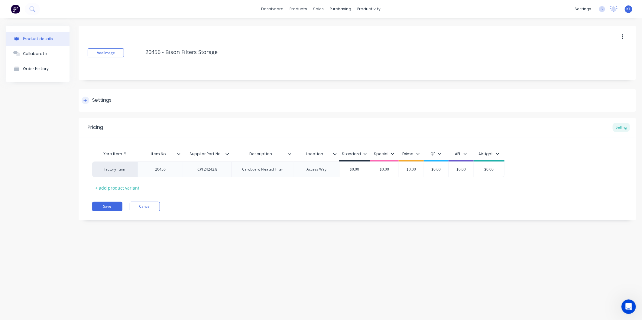
drag, startPoint x: 115, startPoint y: 209, endPoint x: 84, endPoint y: 95, distance: 118.4
click at [83, 91] on div "Settings" at bounding box center [357, 100] width 557 height 23
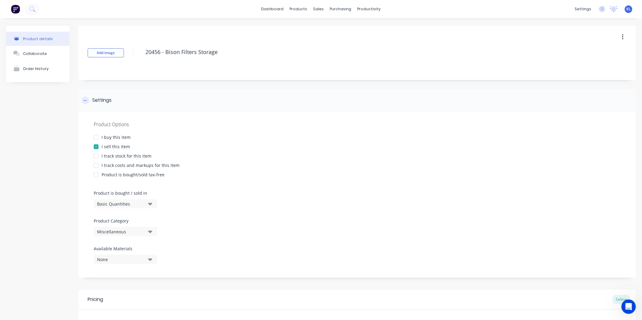
click at [86, 100] on icon at bounding box center [85, 100] width 4 height 4
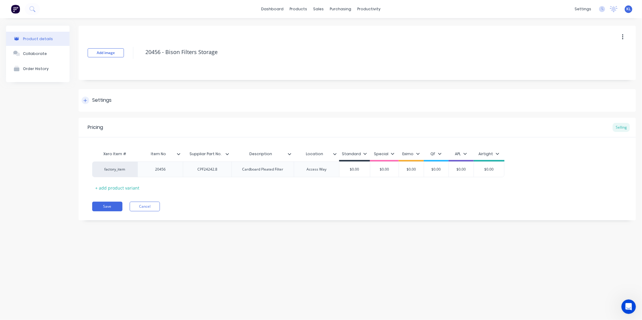
click at [87, 104] on div "Settings" at bounding box center [97, 101] width 30 height 8
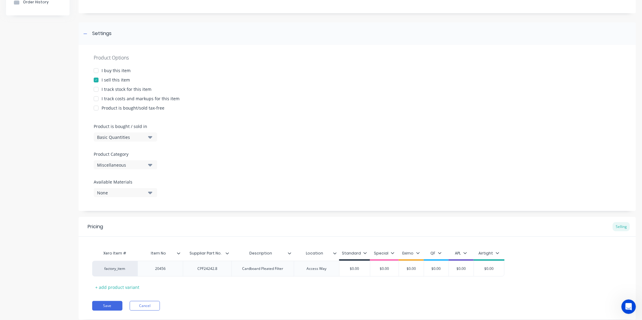
scroll to position [67, 0]
click at [127, 169] on button "Miscellaneous" at bounding box center [125, 164] width 63 height 9
click at [126, 175] on div "Fowlerex Spare Parts" at bounding box center [139, 174] width 91 height 12
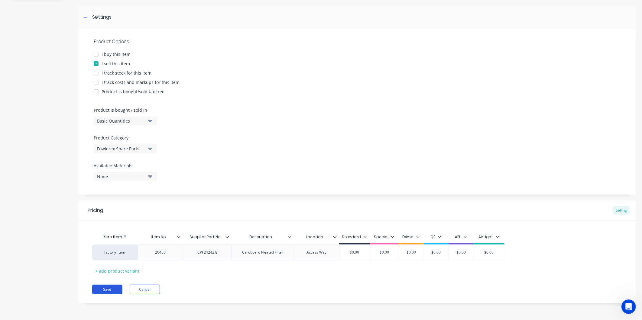
click at [117, 288] on button "Save" at bounding box center [107, 290] width 30 height 10
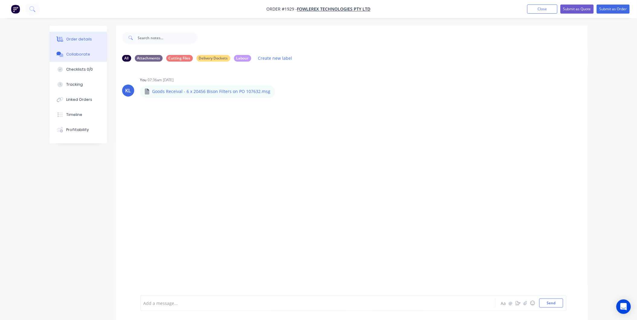
click at [75, 37] on div "Order details" at bounding box center [79, 39] width 26 height 5
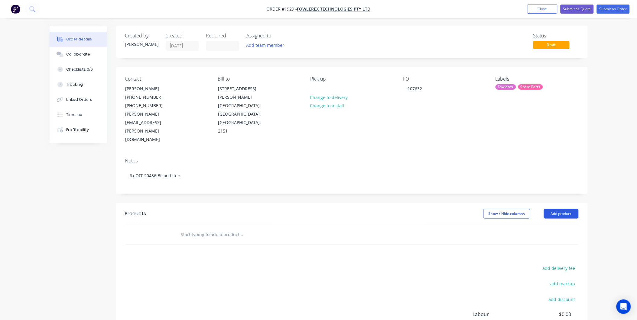
click at [556, 209] on button "Add product" at bounding box center [561, 214] width 35 height 10
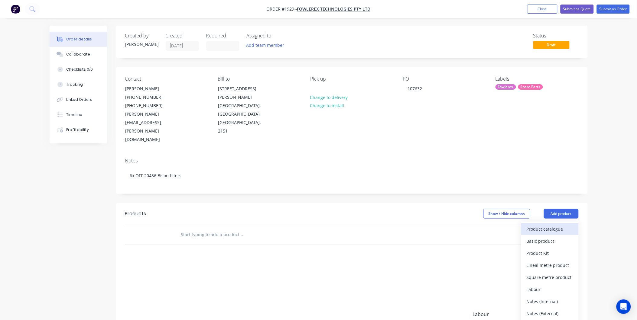
click at [537, 225] on div "Product catalogue" at bounding box center [549, 229] width 47 height 9
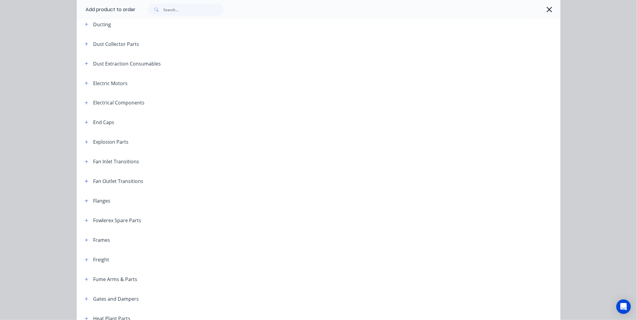
scroll to position [369, 0]
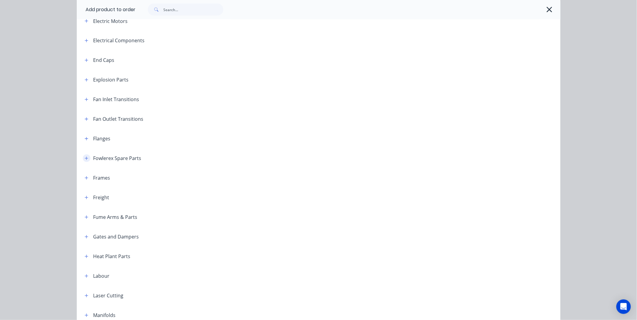
click at [84, 161] on button "button" at bounding box center [87, 159] width 8 height 8
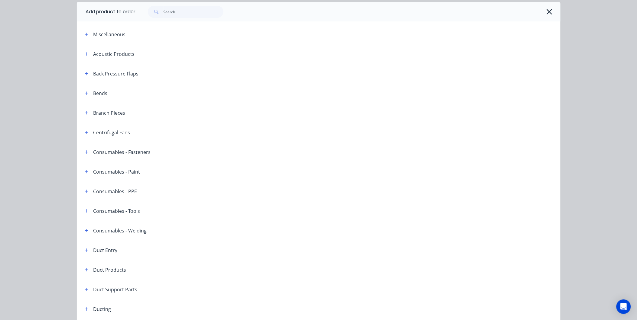
scroll to position [0, 0]
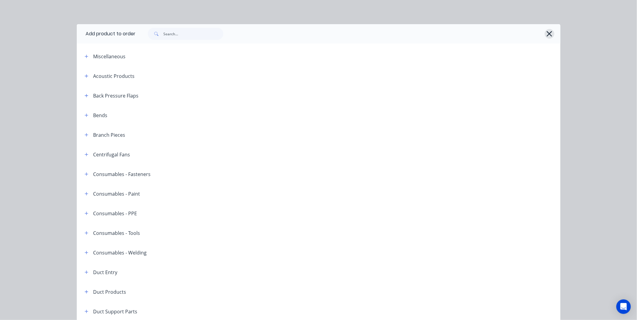
click at [543, 36] on div at bounding box center [345, 34] width 418 height 12
click at [546, 35] on icon "button" at bounding box center [549, 34] width 6 height 8
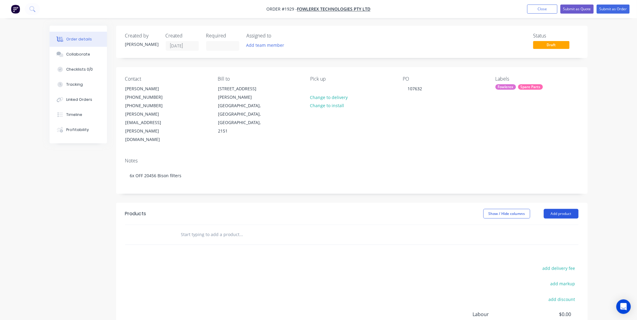
click at [567, 209] on button "Add product" at bounding box center [561, 214] width 35 height 10
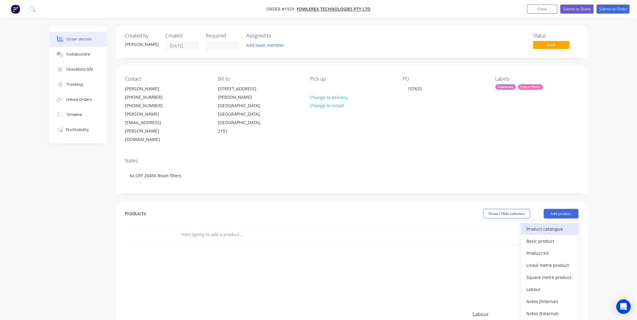
click at [538, 225] on div "Product catalogue" at bounding box center [549, 229] width 47 height 9
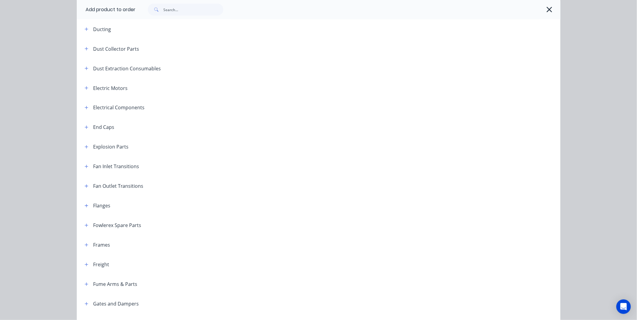
scroll to position [336, 0]
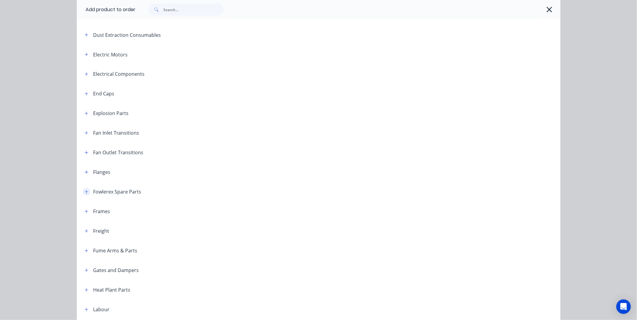
click at [85, 194] on icon "button" at bounding box center [87, 192] width 4 height 4
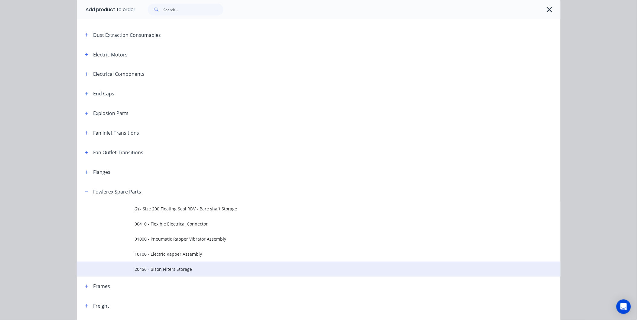
click at [163, 269] on span "20456 - Bison Filters Storage" at bounding box center [305, 269] width 340 height 6
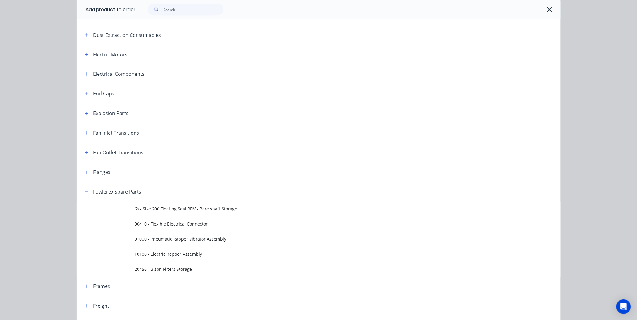
scroll to position [0, 0]
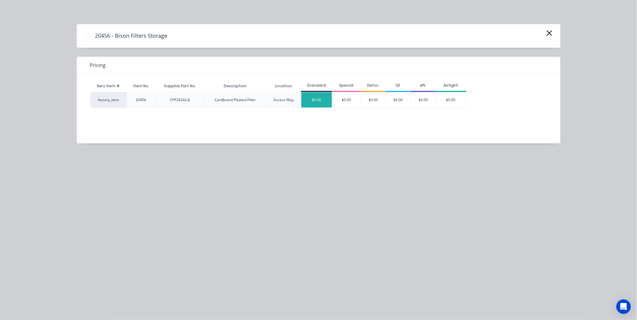
click at [317, 103] on div "$0.00" at bounding box center [316, 99] width 31 height 15
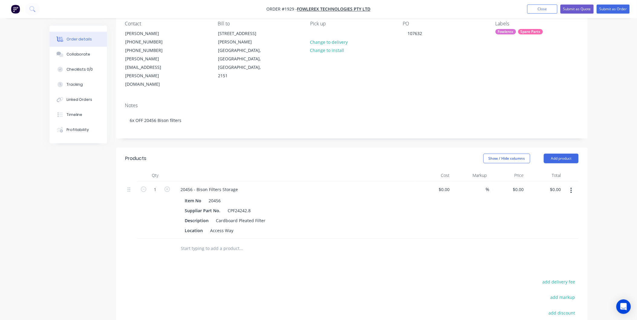
scroll to position [101, 0]
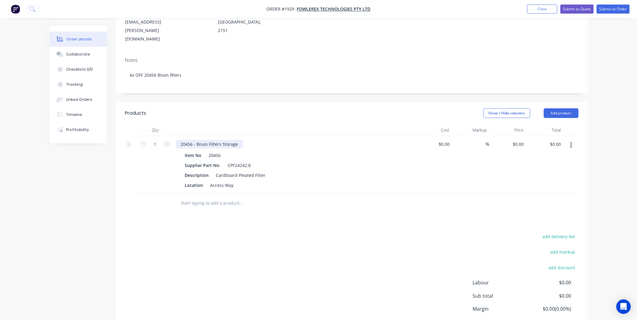
click at [180, 140] on div "20456 - Bison Filters Storage" at bounding box center [209, 144] width 67 height 9
click at [237, 140] on div "20456 - Bison Filters Storage" at bounding box center [209, 144] width 67 height 9
click at [274, 197] on input "text" at bounding box center [241, 203] width 121 height 12
click at [169, 141] on icon "button" at bounding box center [166, 143] width 5 height 5
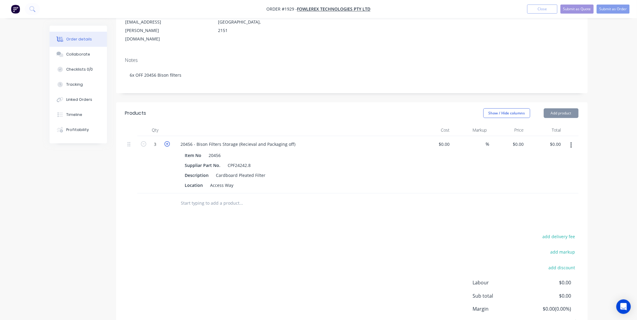
click at [169, 141] on icon "button" at bounding box center [166, 143] width 5 height 5
click at [170, 140] on button "button" at bounding box center [167, 143] width 8 height 6
type input "6"
click at [216, 203] on div "Products Show / Hide columns Add product Qty Cost Markup Price Total 6 20456 - …" at bounding box center [351, 230] width 471 height 256
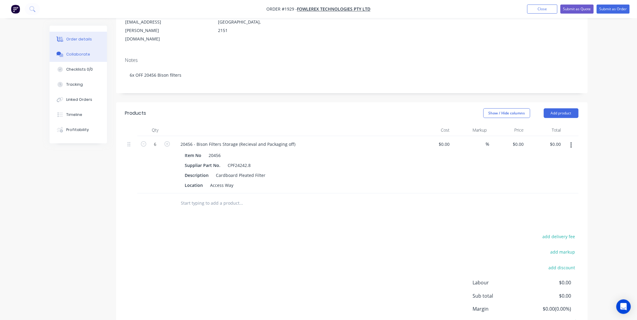
click at [78, 54] on div "Collaborate" at bounding box center [78, 54] width 24 height 5
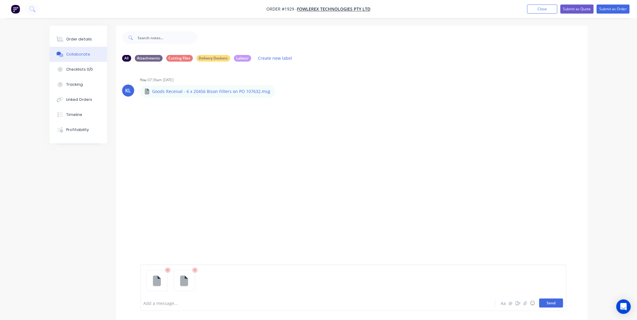
click at [554, 304] on button "Send" at bounding box center [551, 303] width 24 height 9
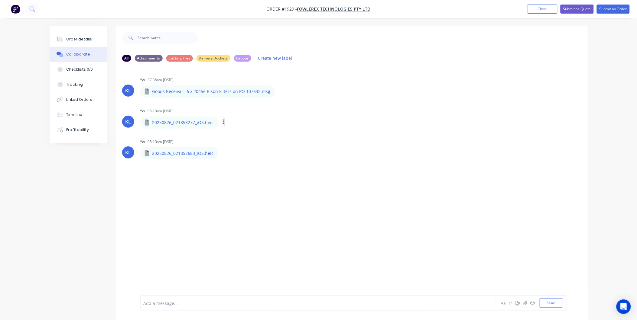
click at [223, 123] on icon "button" at bounding box center [223, 122] width 2 height 7
click at [249, 113] on div "You 08:10am 28/08/25" at bounding box center [234, 110] width 189 height 5
click at [378, 164] on div "KL You 07:36am 28/08/25 Goods Receival - 6 x 20456 Bison Filters on PO 107632.m…" at bounding box center [351, 180] width 471 height 229
click at [222, 121] on icon "button" at bounding box center [223, 122] width 2 height 7
click at [386, 109] on div "KL You 08:10am 28/08/25 20250826_021853277_iOS.heic 20250826_021853277_iOS.heic…" at bounding box center [351, 118] width 471 height 22
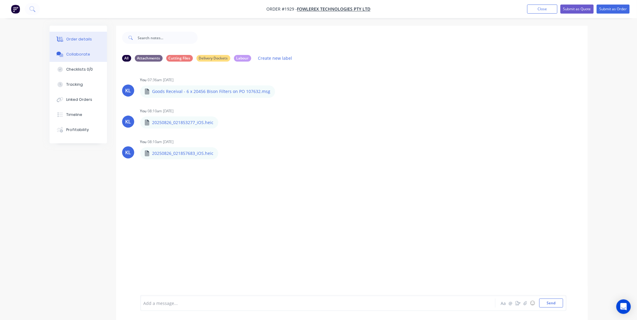
click at [82, 41] on div "Order details" at bounding box center [79, 39] width 26 height 5
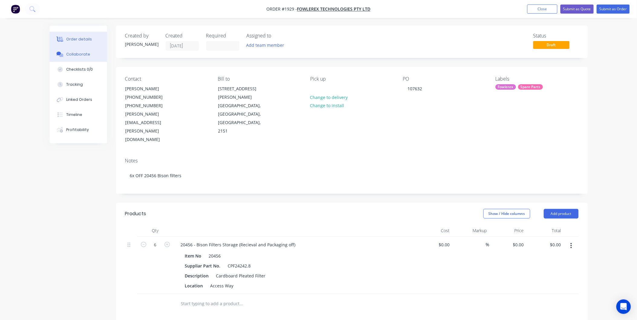
click at [79, 58] on button "Collaborate" at bounding box center [78, 54] width 57 height 15
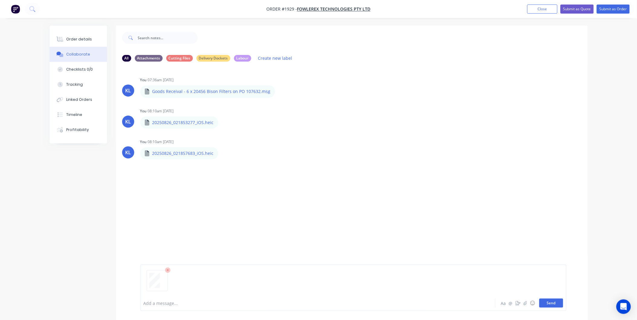
click at [558, 302] on button "Send" at bounding box center [551, 303] width 24 height 9
click at [169, 306] on div at bounding box center [301, 303] width 314 height 6
click at [204, 306] on div "Dimensions of box =" at bounding box center [301, 303] width 315 height 9
click at [216, 302] on span "Dimensions of box = W = 60 / W = 32 / H = 65cm" at bounding box center [192, 304] width 96 height 6
click at [198, 303] on span "Dimensions of box = W = 60 / W = 32cm / H = 65cm" at bounding box center [195, 304] width 102 height 6
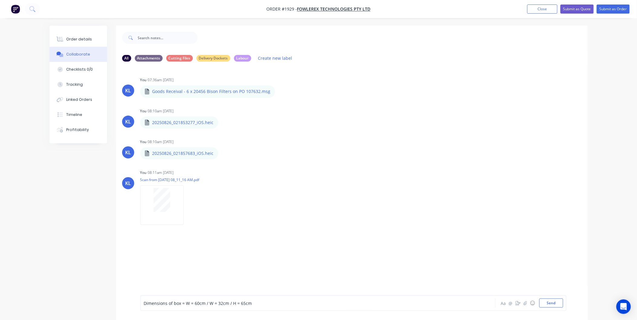
click at [256, 300] on div "Dimensions of box = W = 60cm / W = 32cm / H = 65cm" at bounding box center [301, 303] width 314 height 6
click at [559, 299] on button "Send" at bounding box center [551, 303] width 24 height 9
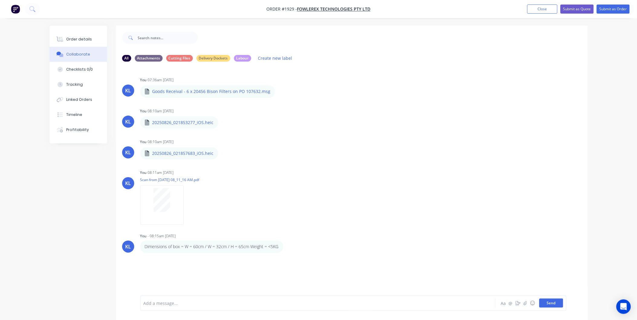
click at [559, 299] on button "Send" at bounding box center [551, 303] width 24 height 9
click at [397, 218] on div "KL You 08:11am 28/08/25 Scan from 2025-08-28 08_11_16 AM.pdf Labels Download De…" at bounding box center [351, 195] width 471 height 54
click at [193, 189] on div "Labels Download Delete" at bounding box center [195, 205] width 111 height 45
click at [197, 249] on p "Dimensions of box = W = 60cm / W = 32cm / H = 65cm Weight = <5KG" at bounding box center [212, 247] width 134 height 6
drag, startPoint x: 185, startPoint y: 247, endPoint x: 277, endPoint y: 247, distance: 92.2
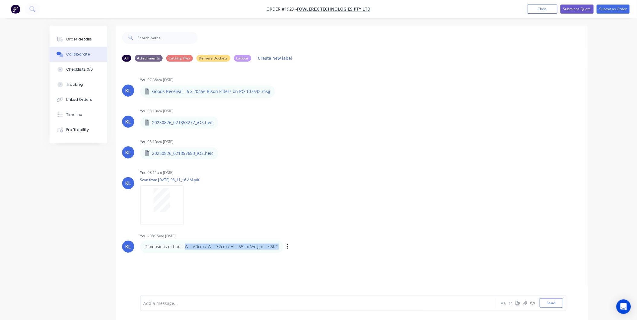
click at [277, 247] on p "Dimensions of box = W = 60cm / W = 32cm / H = 65cm Weight = <5KG" at bounding box center [212, 247] width 134 height 6
copy p "W = 60cm / W = 32cm / H = 65cm Weight = <5KG"
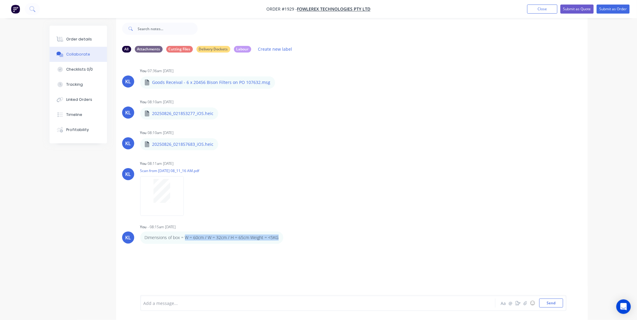
click at [285, 254] on div "KL You 07:36am 28/08/25 Goods Receival - 6 x 20456 Bison Filters on PO 107632.m…" at bounding box center [351, 171] width 471 height 229
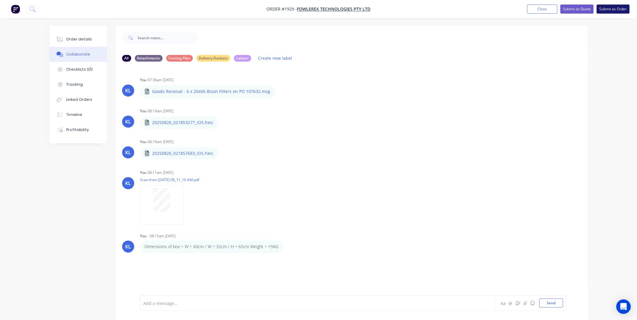
click at [608, 8] on button "Submit as Order" at bounding box center [612, 9] width 33 height 9
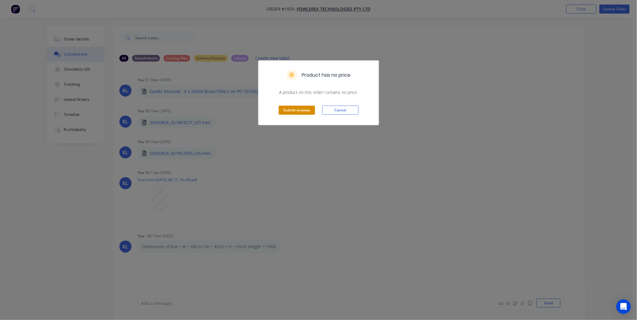
click at [295, 106] on button "Submit anyway" at bounding box center [297, 110] width 36 height 9
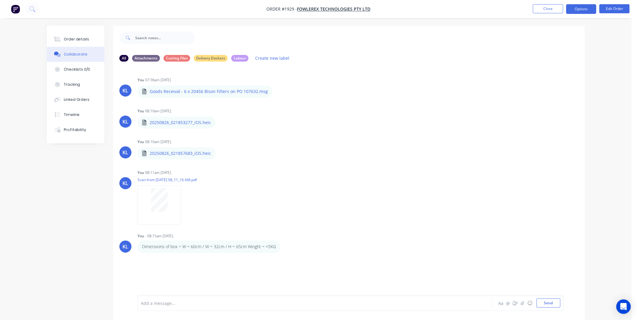
click at [576, 7] on button "Options" at bounding box center [581, 9] width 30 height 10
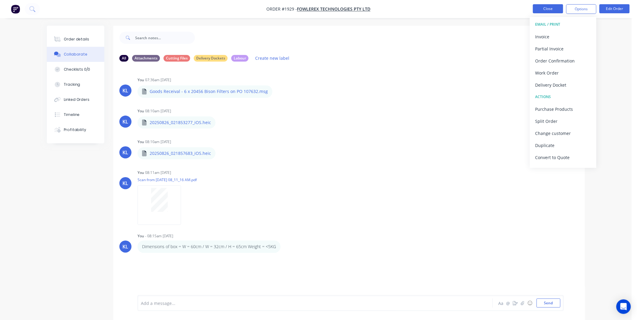
click at [554, 11] on button "Close" at bounding box center [548, 8] width 30 height 9
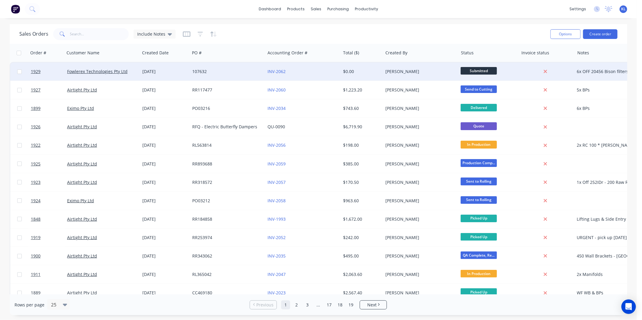
click at [430, 73] on div "[PERSON_NAME]" at bounding box center [418, 72] width 67 height 6
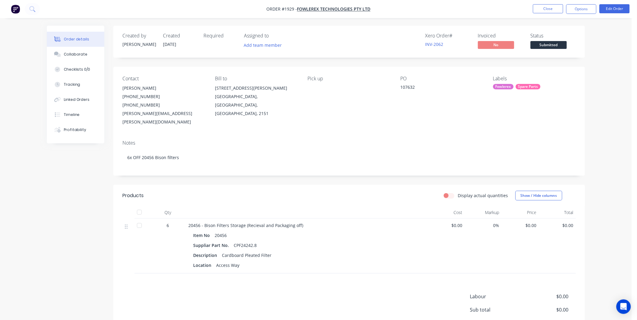
click at [549, 44] on span "Submitted" at bounding box center [548, 45] width 36 height 8
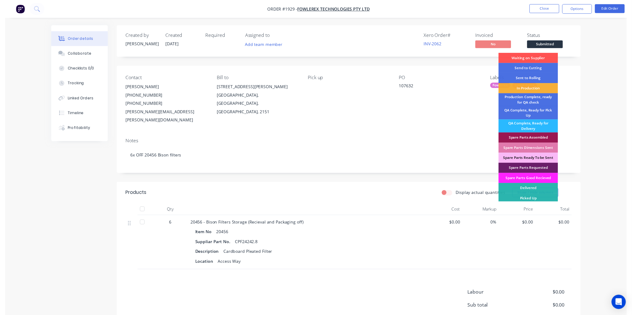
scroll to position [2, 0]
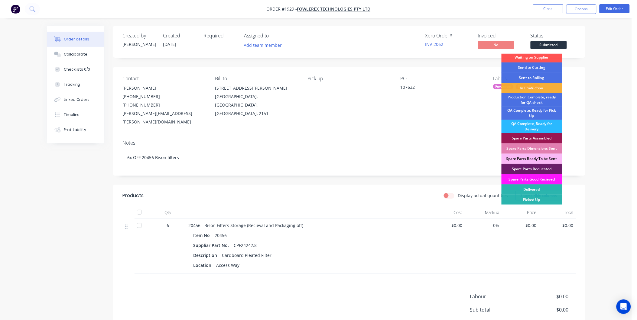
click at [547, 178] on div "Spare Parts Good Recieved" at bounding box center [531, 179] width 60 height 10
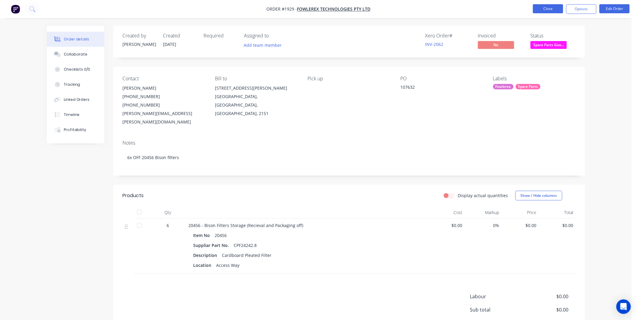
click at [550, 8] on button "Close" at bounding box center [548, 8] width 30 height 9
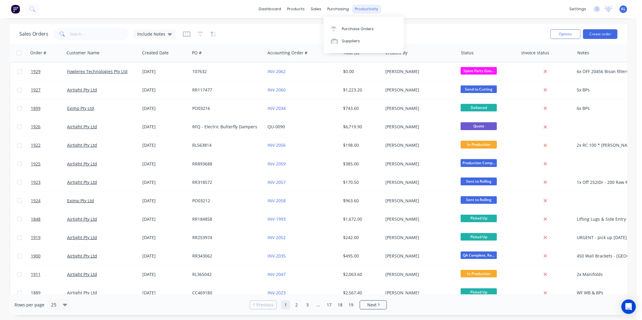
click at [371, 10] on div "productivity" at bounding box center [366, 9] width 29 height 9
click at [372, 28] on div "Workflow" at bounding box center [377, 28] width 18 height 5
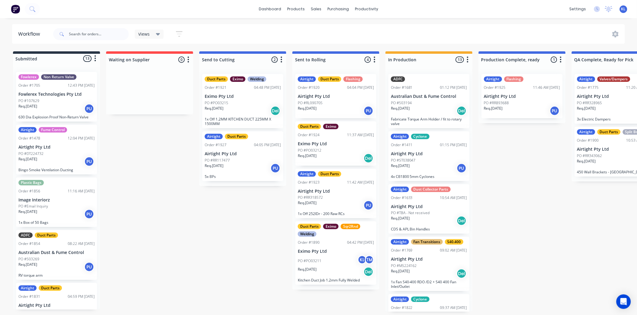
click at [150, 34] on div "Views" at bounding box center [149, 33] width 22 height 5
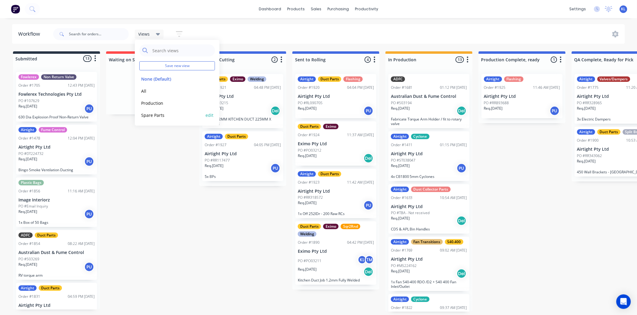
click at [160, 114] on button "Spare Parts" at bounding box center [171, 115] width 64 height 7
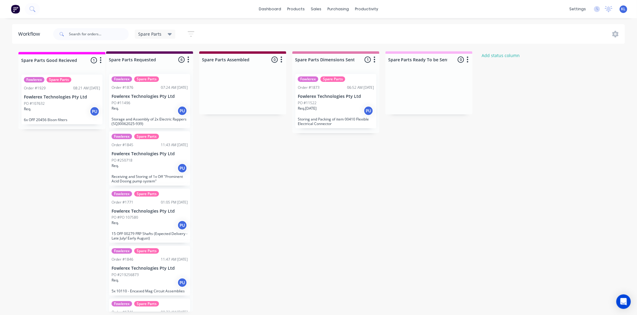
drag, startPoint x: 441, startPoint y: 60, endPoint x: 72, endPoint y: 60, distance: 369.5
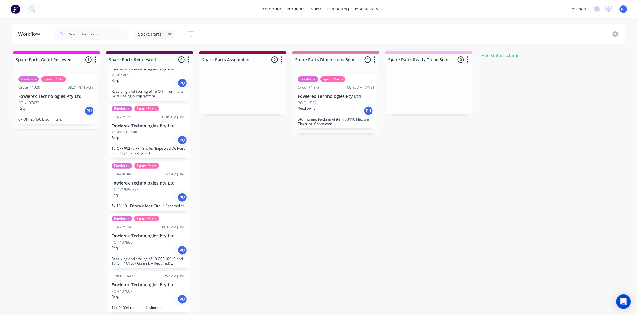
click at [343, 110] on div "Req. 13/08/25 PU" at bounding box center [336, 111] width 76 height 10
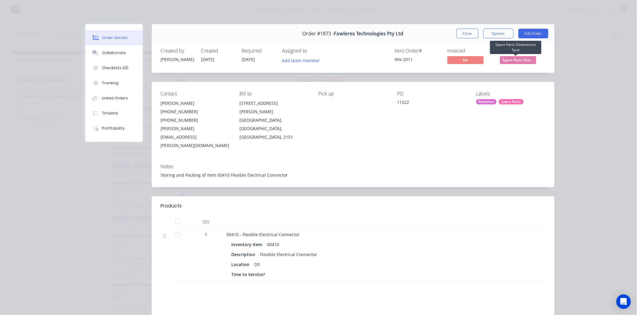
click at [510, 63] on span "Spare Parts Dim..." at bounding box center [518, 60] width 36 height 8
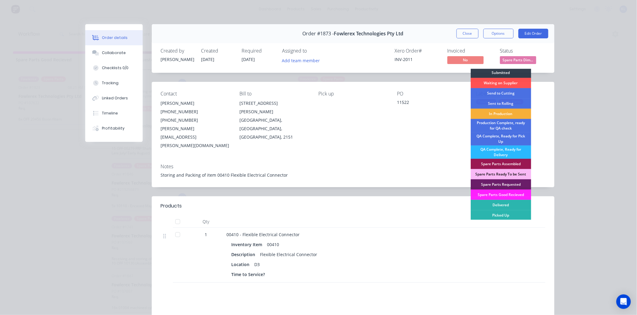
scroll to position [2, 0]
click at [503, 218] on div "Picked Up" at bounding box center [500, 215] width 60 height 10
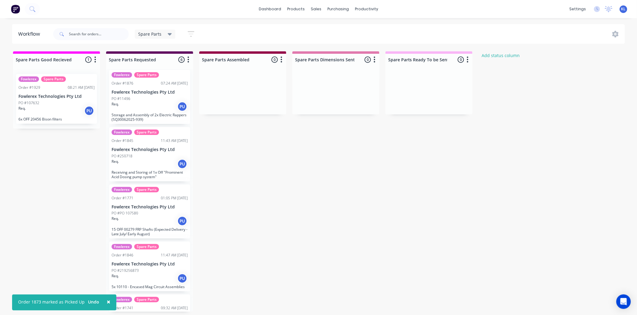
scroll to position [0, 0]
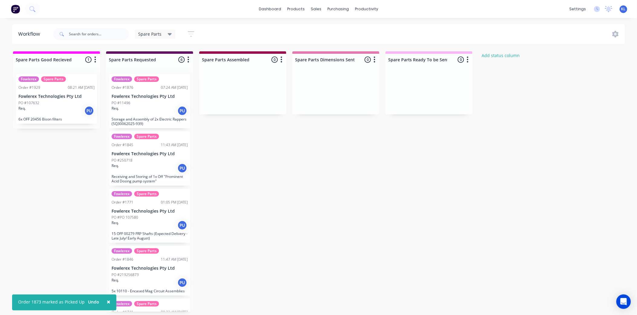
click at [62, 102] on div "PO #107632" at bounding box center [56, 102] width 76 height 5
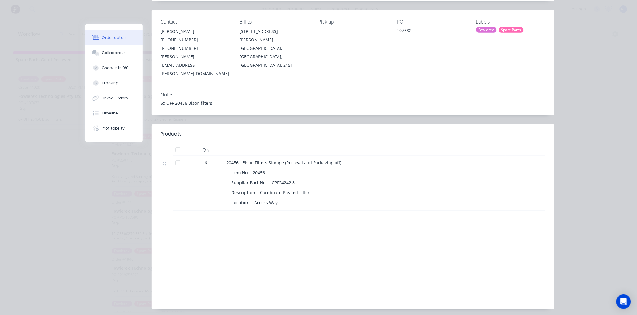
scroll to position [78, 0]
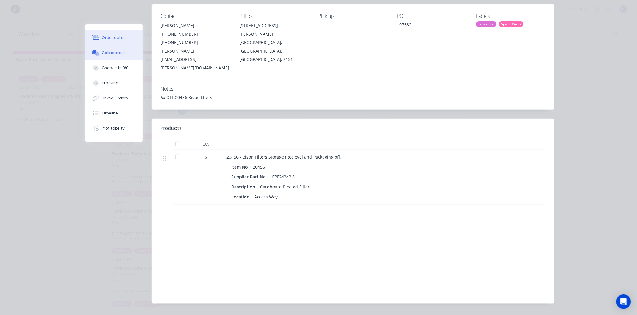
click at [108, 52] on div "Collaborate" at bounding box center [114, 52] width 24 height 5
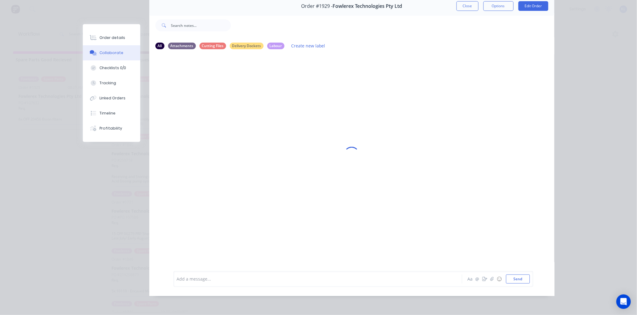
scroll to position [0, 0]
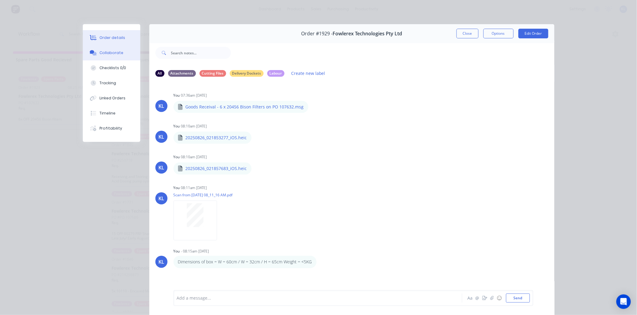
click at [103, 38] on div "Order details" at bounding box center [112, 37] width 26 height 5
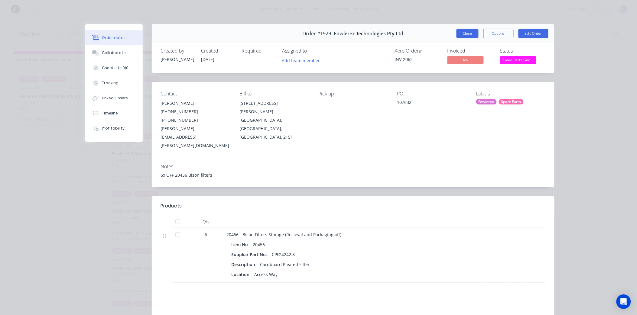
click at [464, 31] on button "Close" at bounding box center [467, 34] width 22 height 10
